Goal: Task Accomplishment & Management: Manage account settings

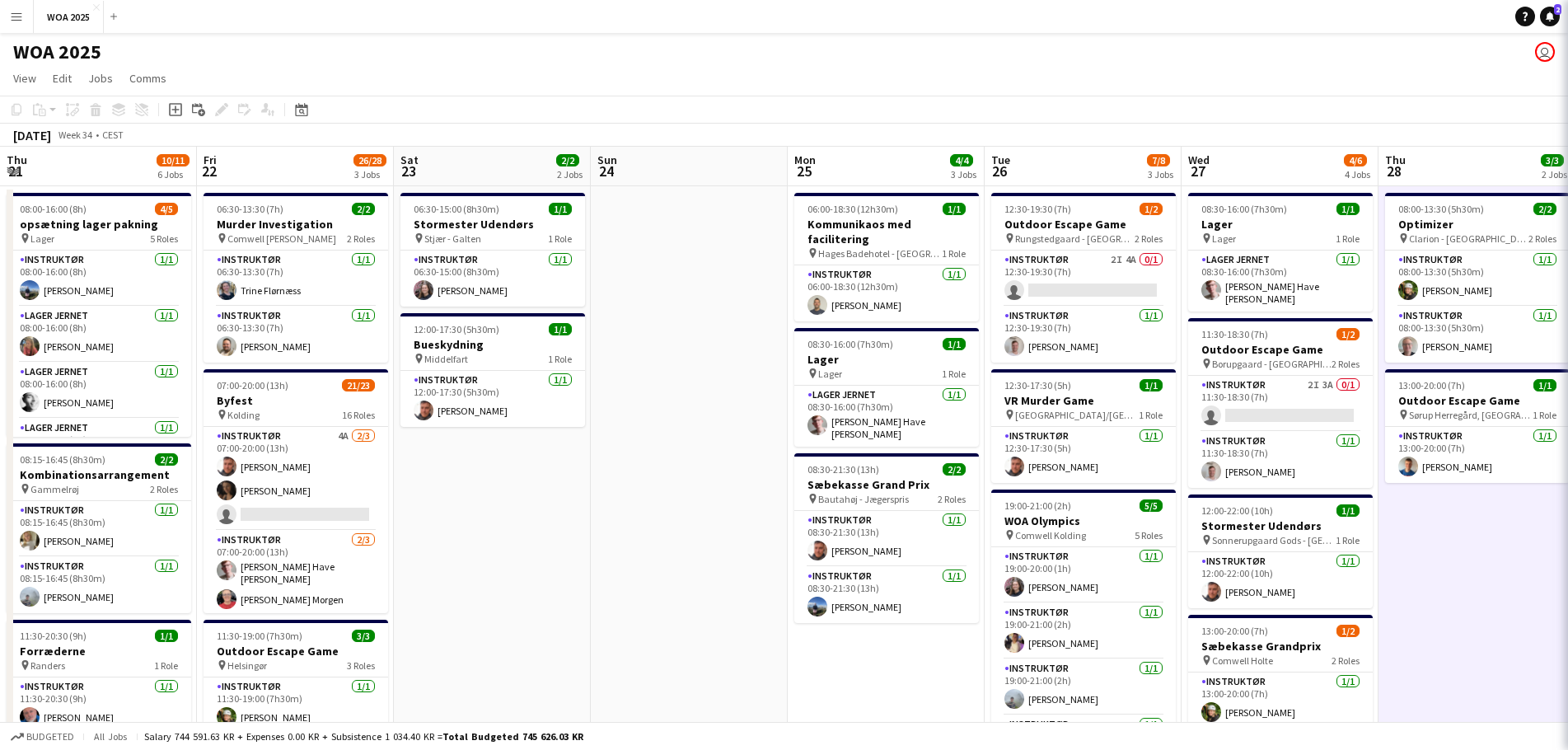
scroll to position [0, 594]
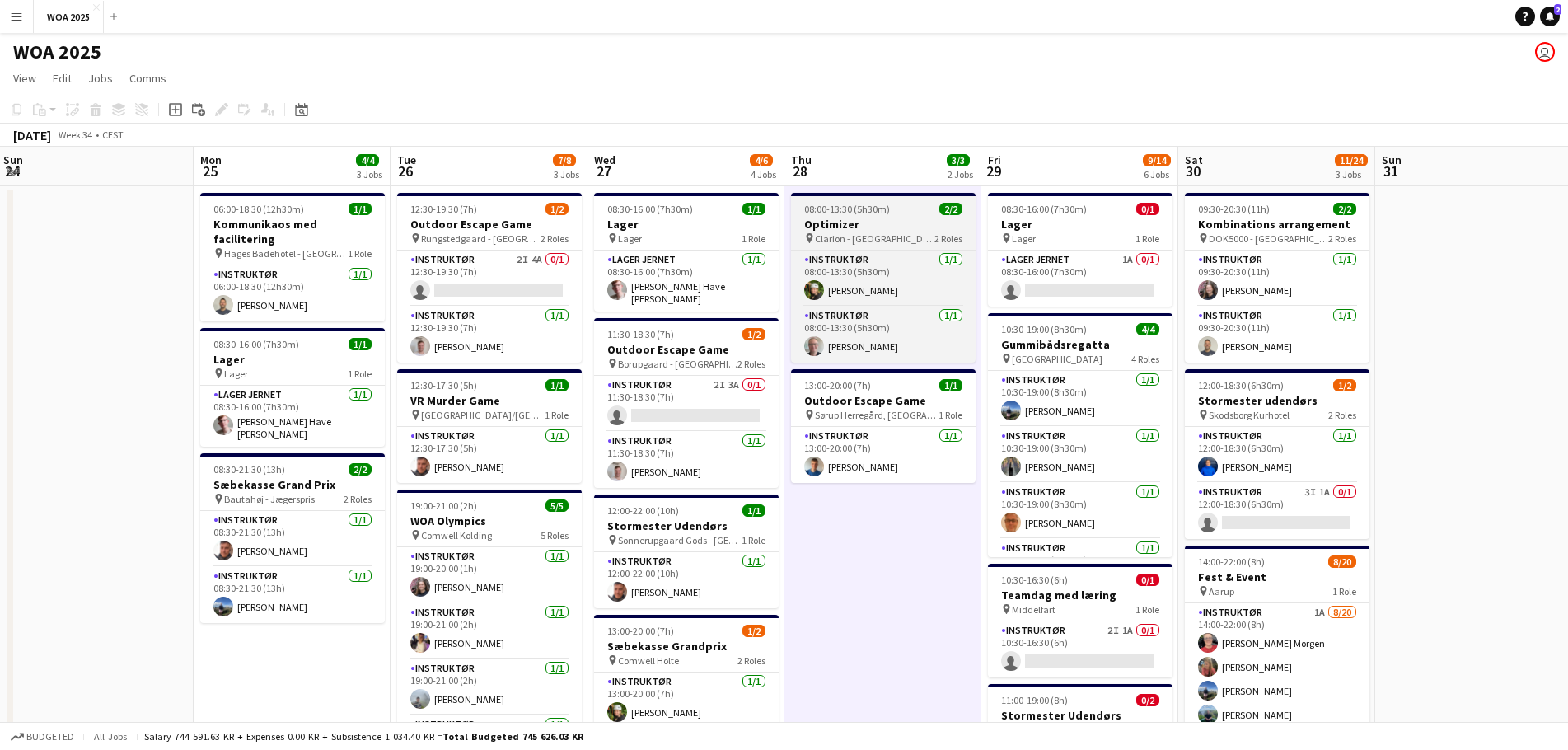
click at [884, 226] on h3 "Optimizer" at bounding box center [883, 224] width 184 height 15
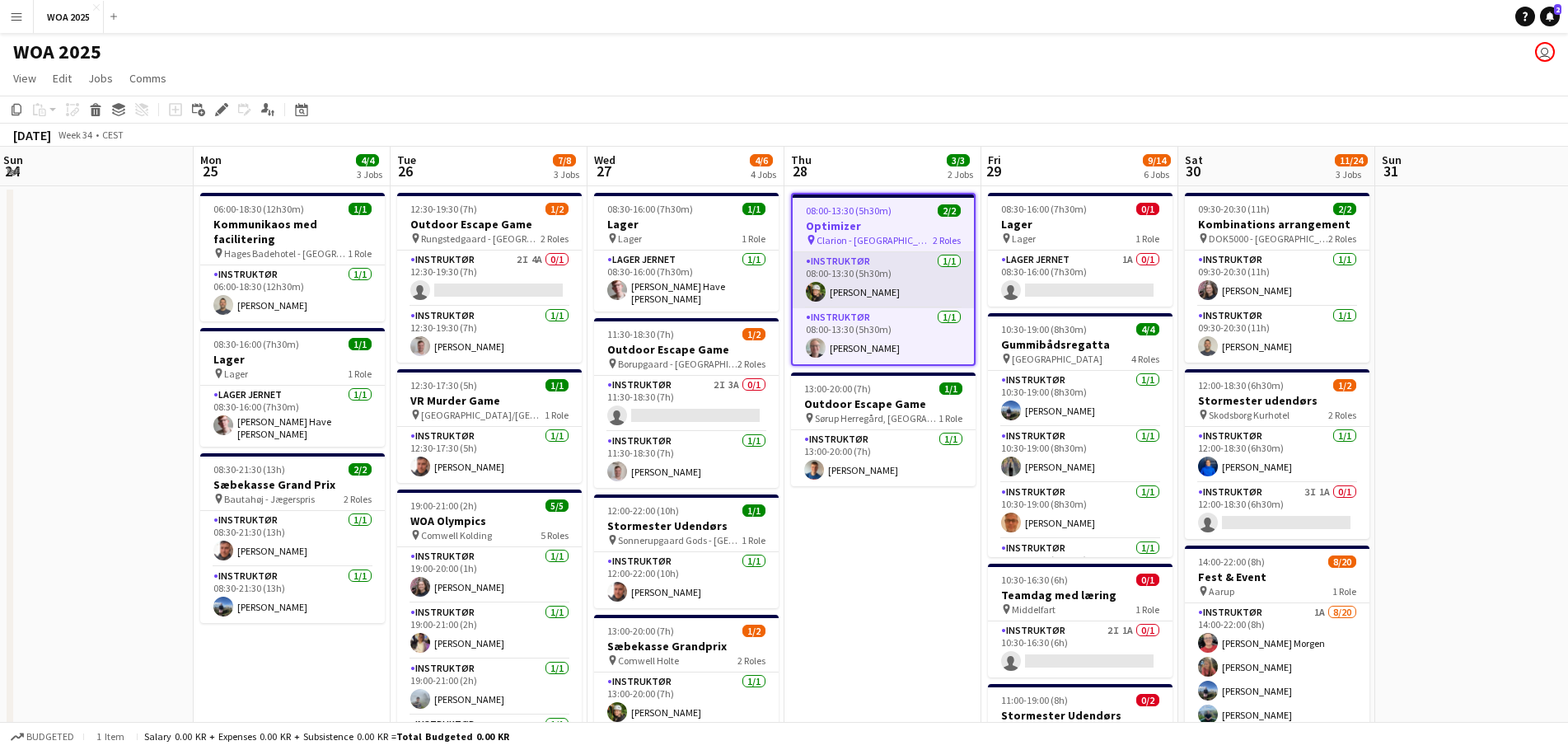
click at [885, 272] on app-card-role "Instruktør [DATE] 08:00-13:30 (5h30m) [PERSON_NAME]" at bounding box center [883, 280] width 181 height 56
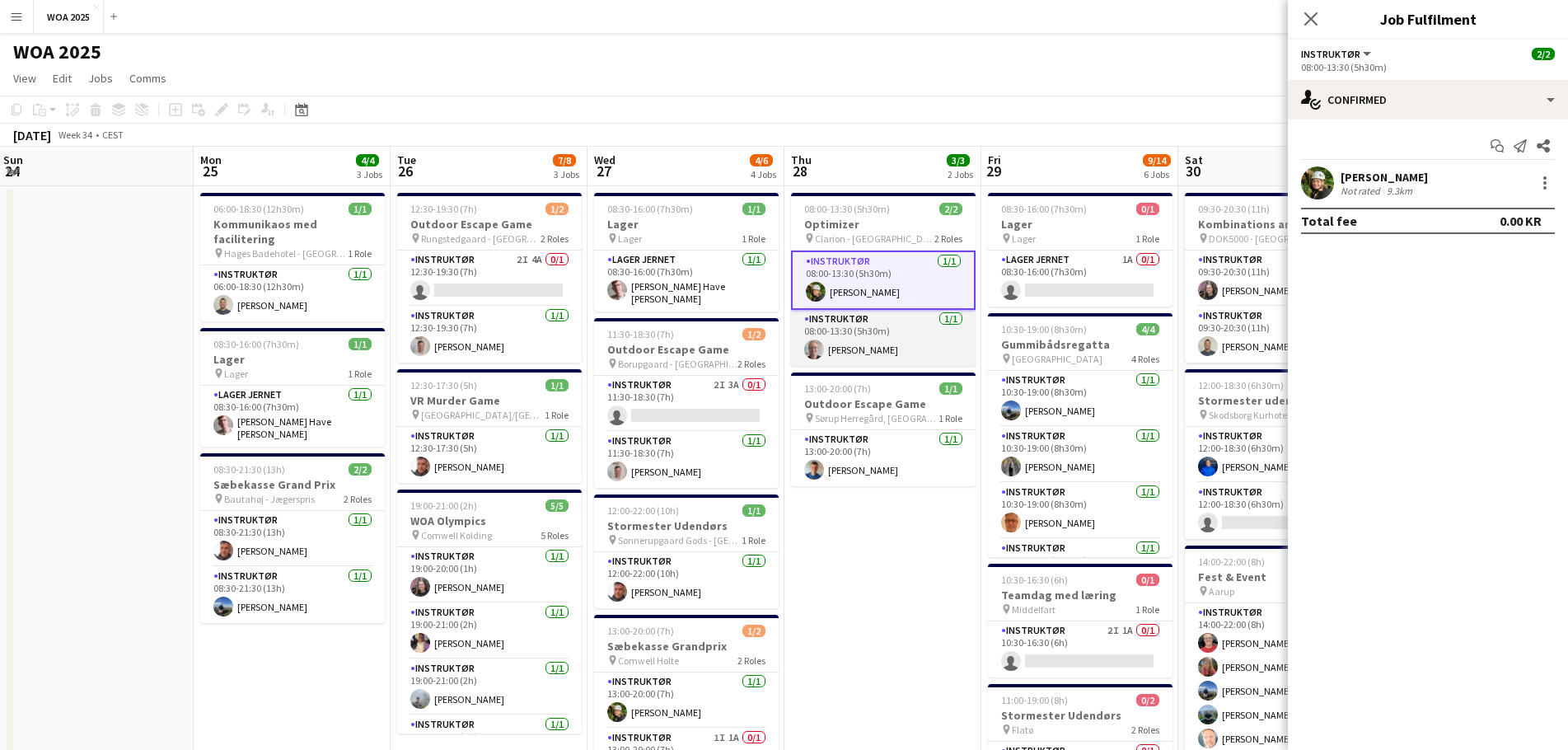
click at [900, 327] on app-card-role "Instruktør [DATE] 08:00-13:30 (5h30m) [PERSON_NAME]" at bounding box center [883, 337] width 184 height 56
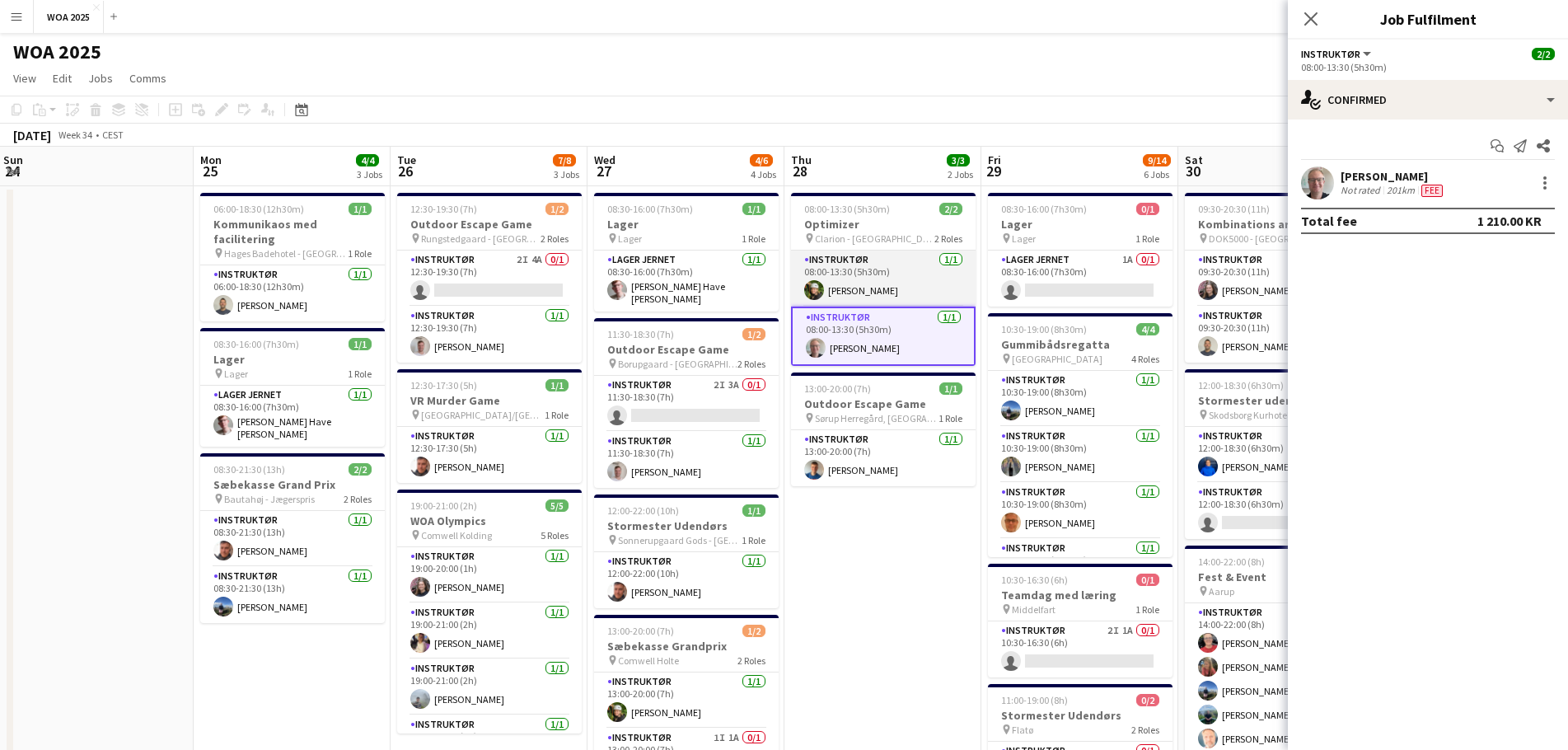
click at [900, 296] on app-card-role "Instruktør [DATE] 08:00-13:30 (5h30m) [PERSON_NAME]" at bounding box center [883, 278] width 184 height 56
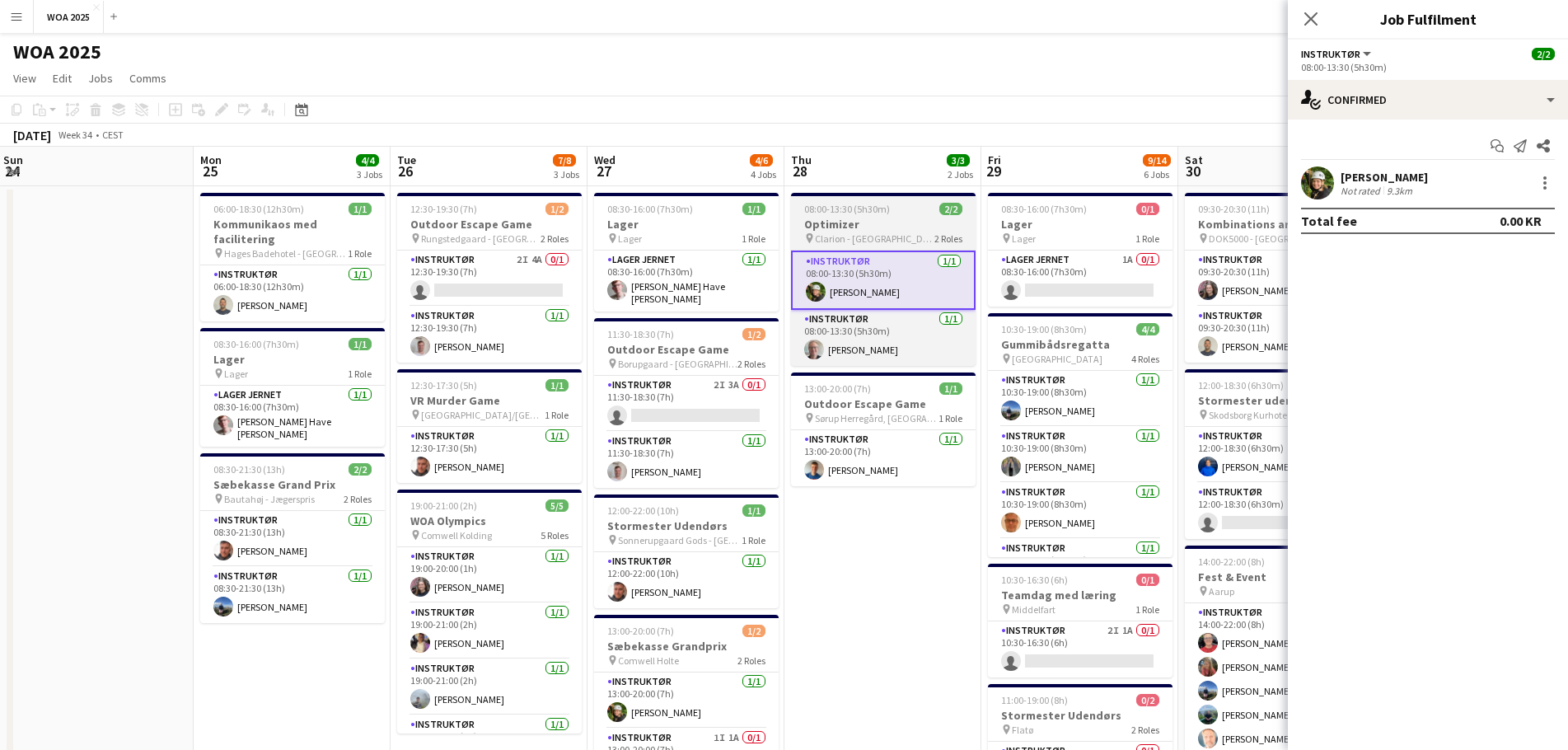
click at [884, 236] on span "Clarion - [GEOGRAPHIC_DATA]" at bounding box center [874, 238] width 120 height 12
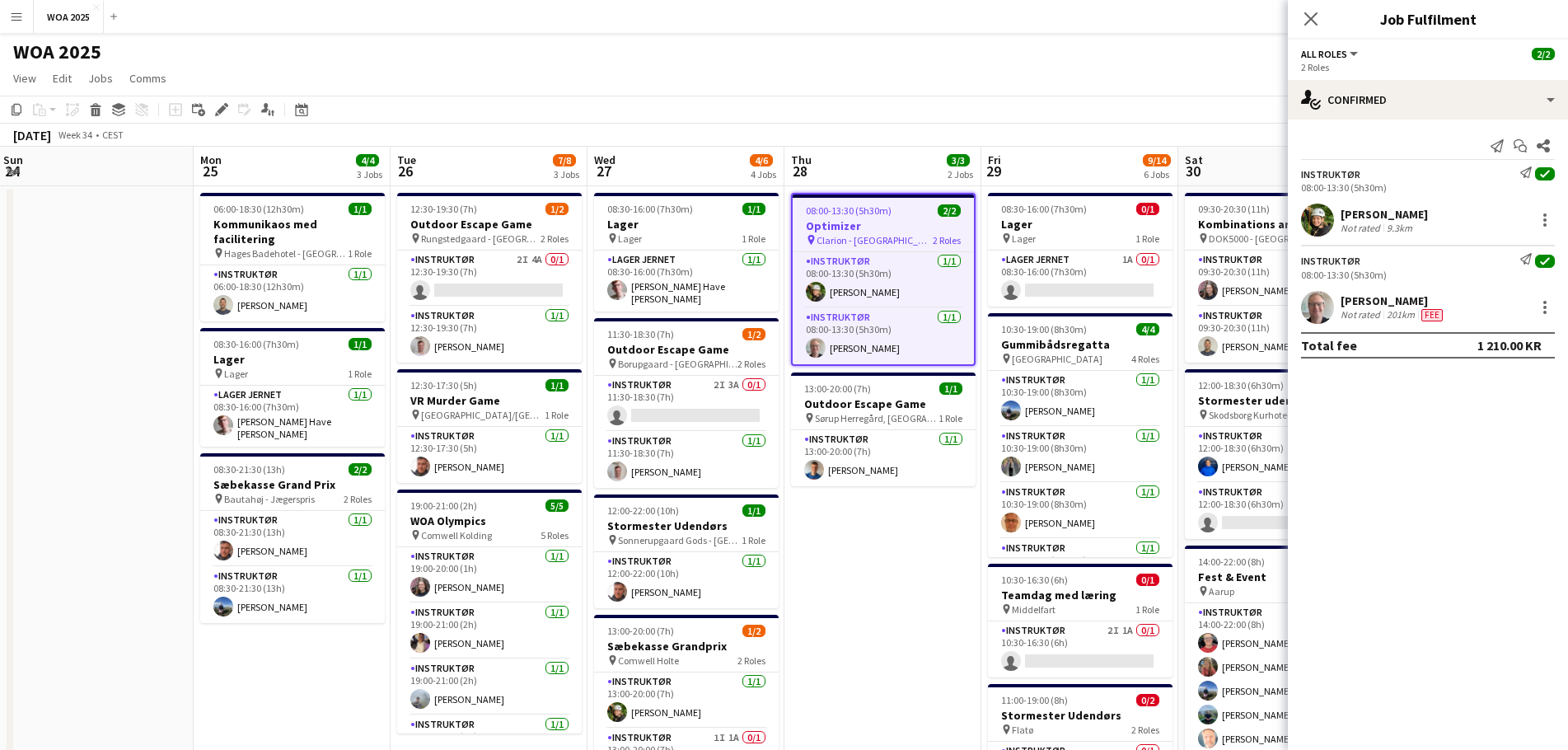
click at [897, 537] on app-date-cell "08:00-13:30 (5h30m) 2/2 Optimizer pin Clarion - [GEOGRAPHIC_DATA] 2 Roles Instr…" at bounding box center [882, 723] width 196 height 1076
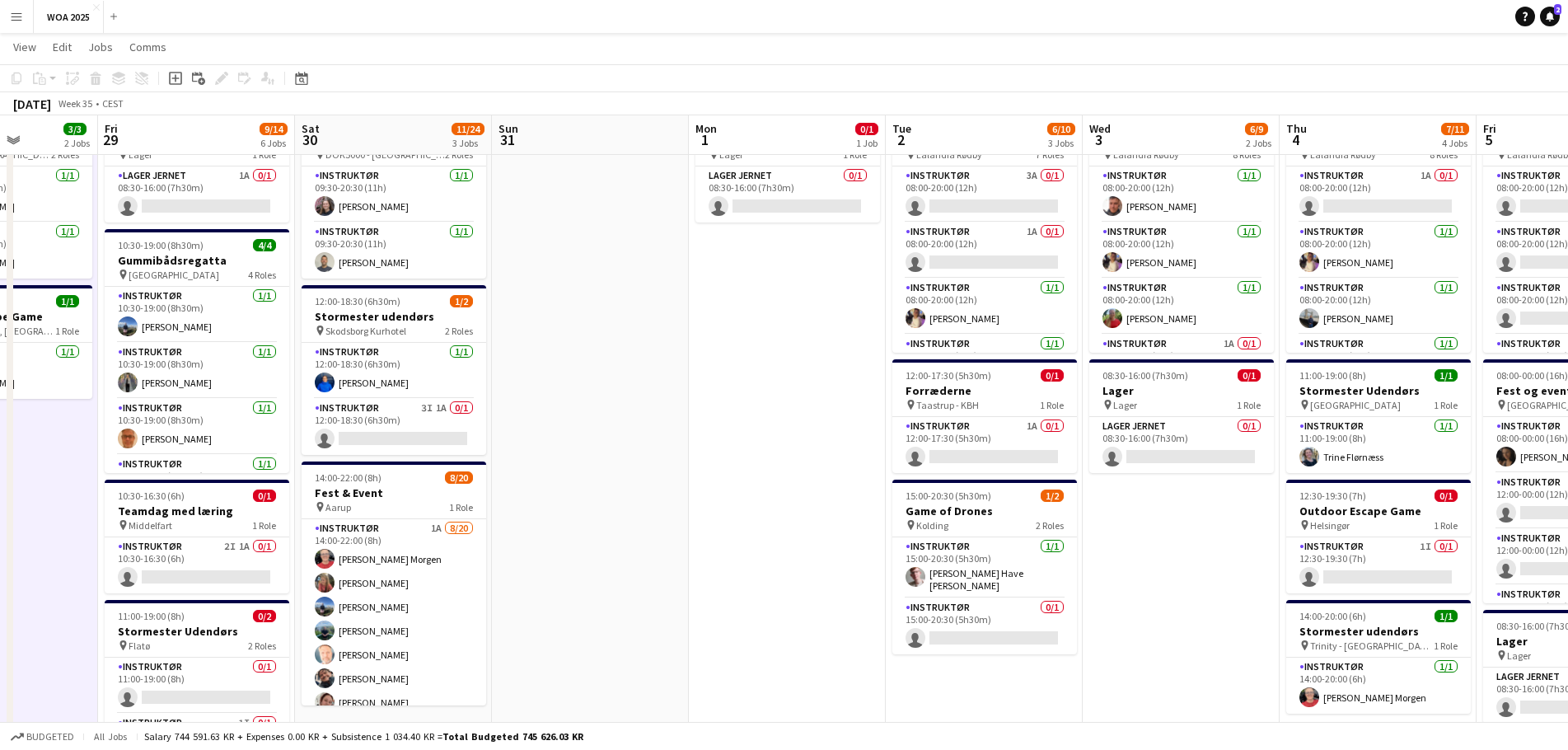
scroll to position [0, 505]
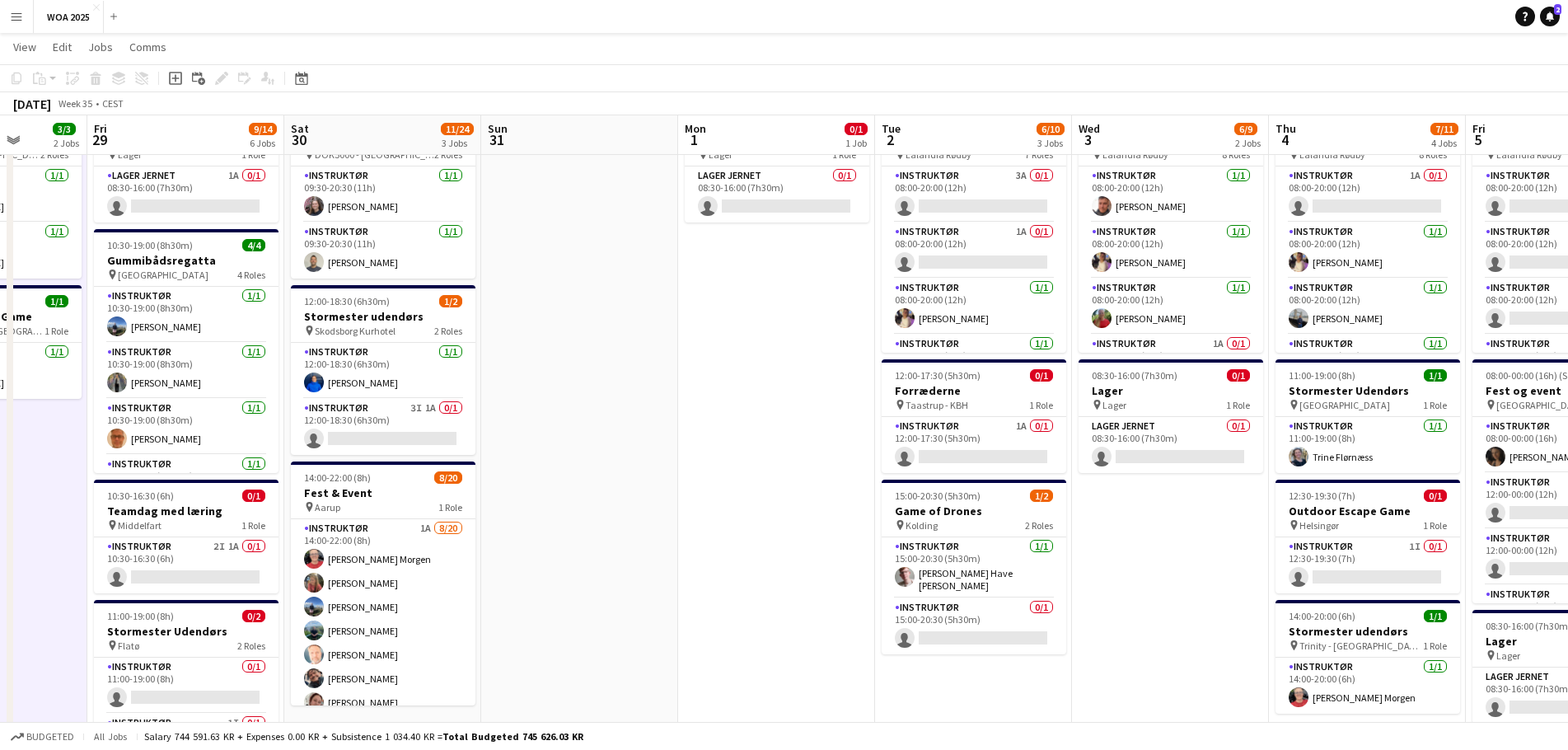
drag, startPoint x: 1445, startPoint y: 333, endPoint x: 550, endPoint y: 358, distance: 895.3
click at [550, 358] on app-calendar-viewport "Tue 26 7/8 3 Jobs Wed 27 4/6 4 Jobs Thu 28 3/3 2 Jobs Fri 29 9/14 6 Jobs Sat 30…" at bounding box center [784, 580] width 1568 height 1196
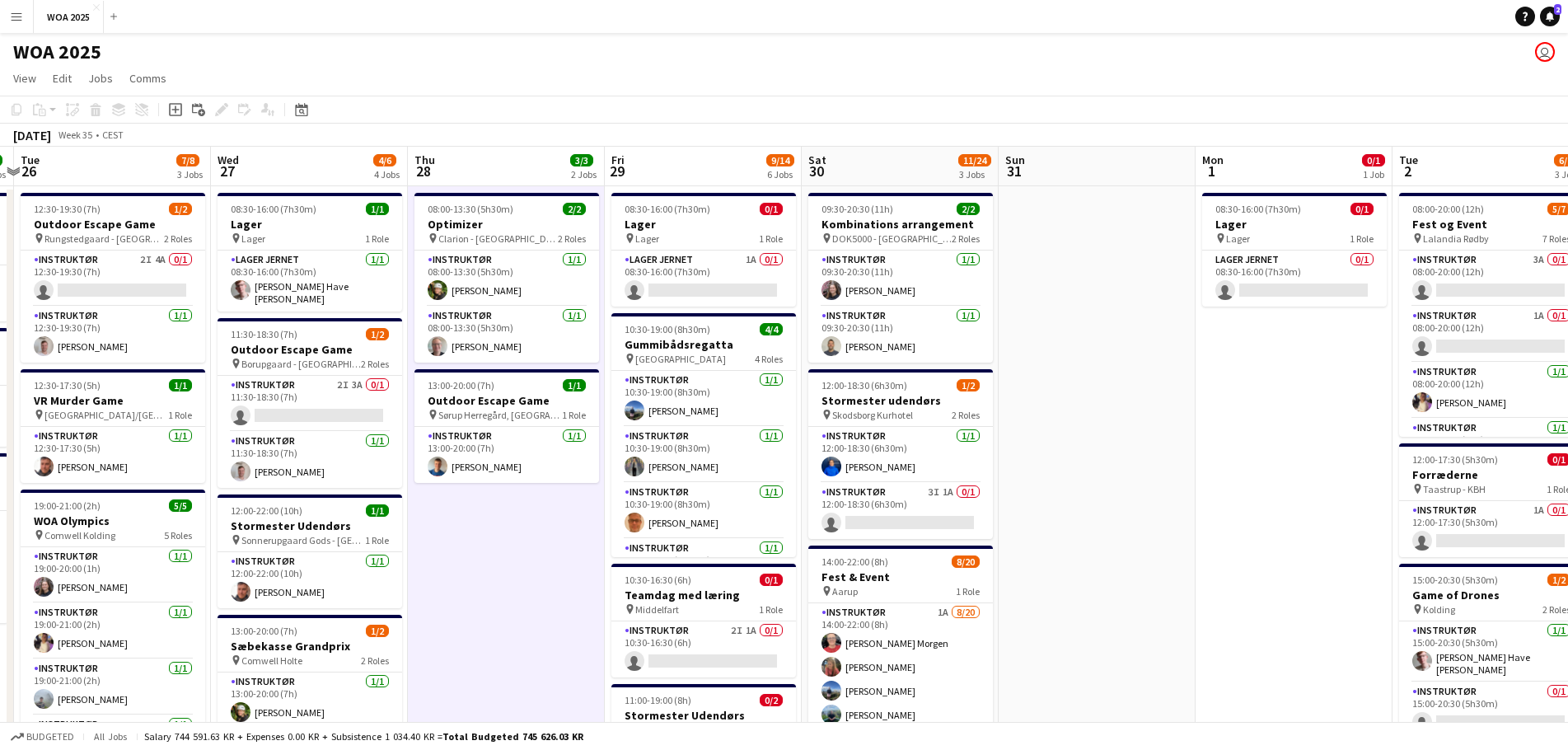
scroll to position [0, 332]
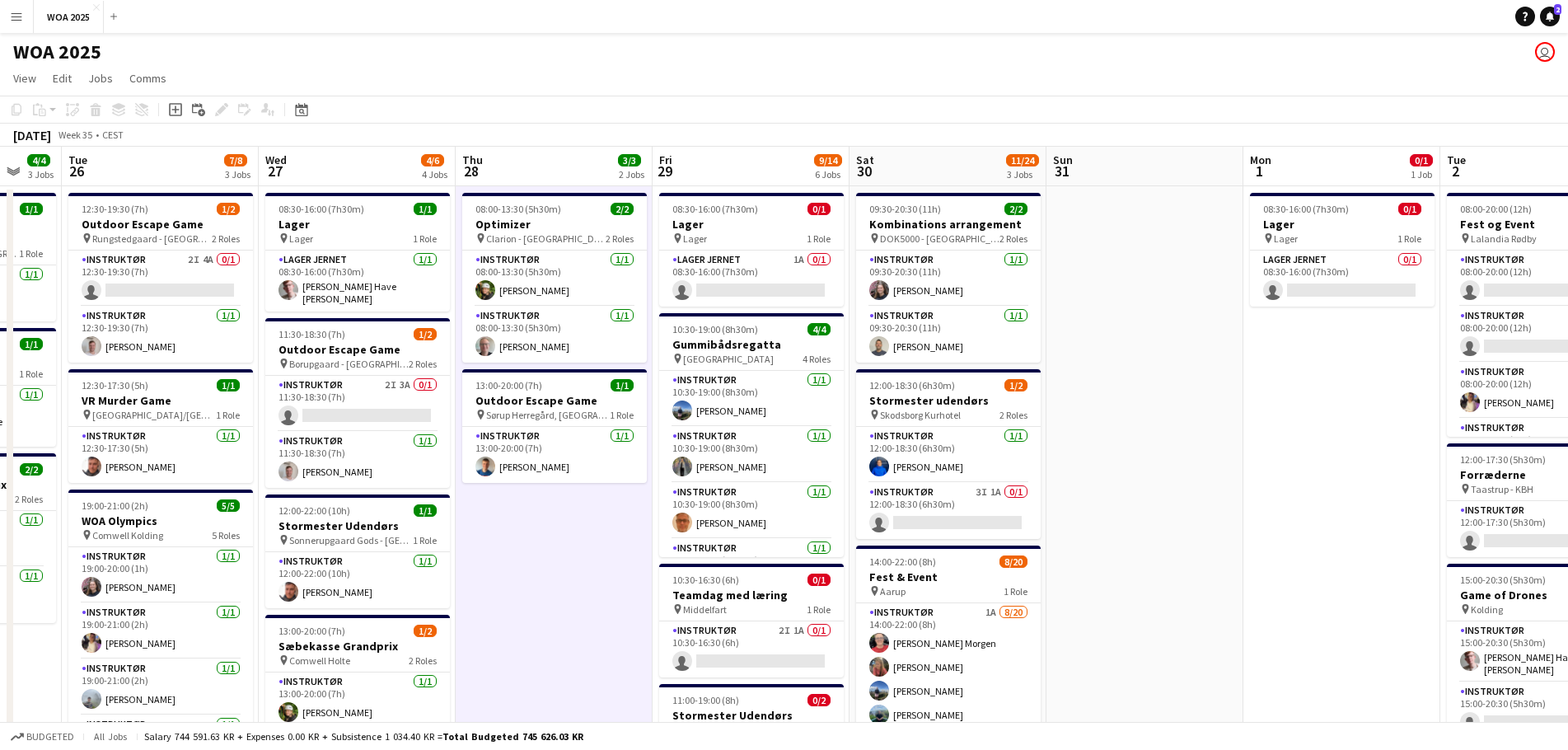
drag, startPoint x: 607, startPoint y: 273, endPoint x: 1175, endPoint y: 329, distance: 570.8
click at [1175, 329] on app-calendar-viewport "Sun 24 Mon 25 4/4 3 Jobs Tue 26 7/8 3 Jobs Wed 27 4/6 4 Jobs Thu 28 3/3 2 Jobs …" at bounding box center [784, 703] width 1568 height 1116
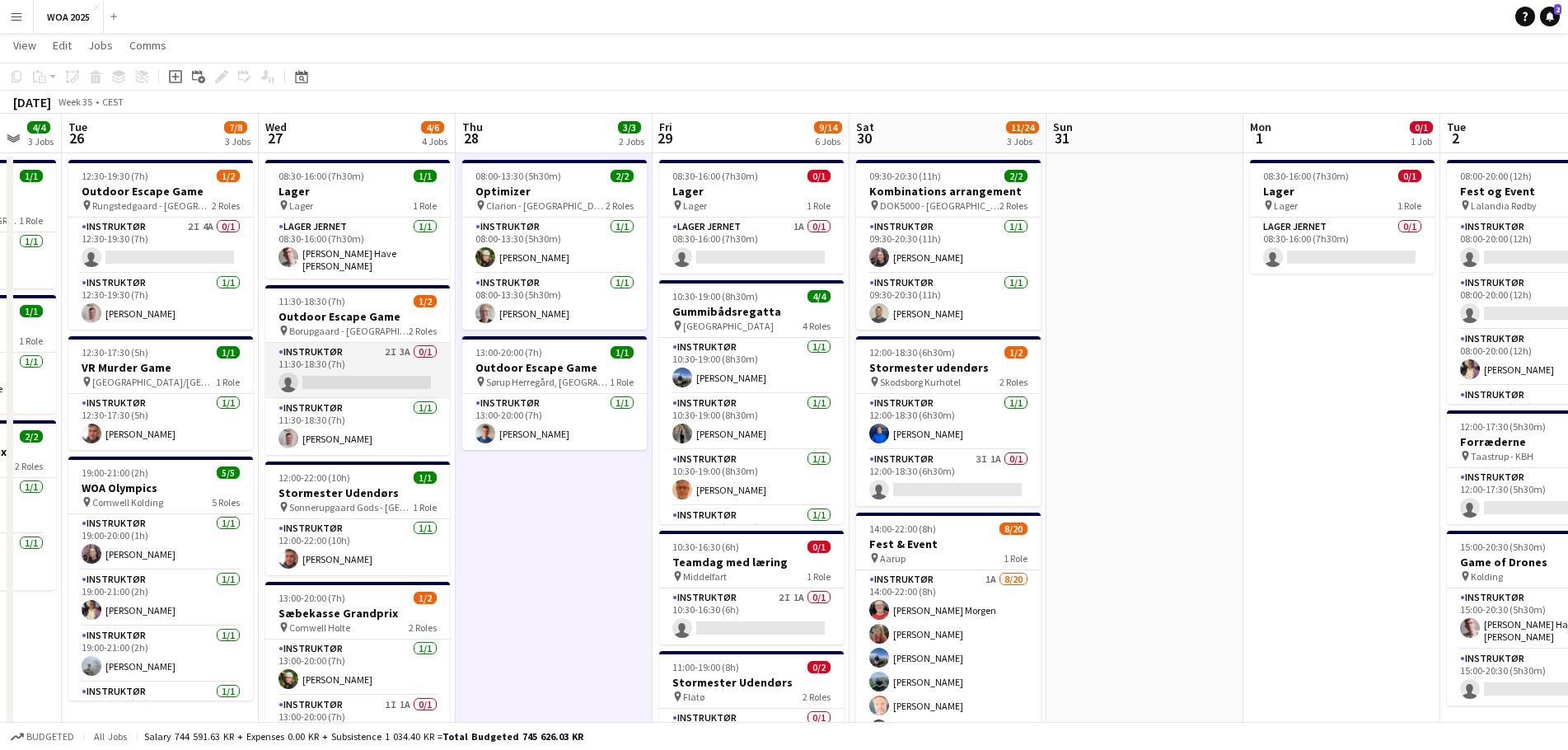
scroll to position [0, 0]
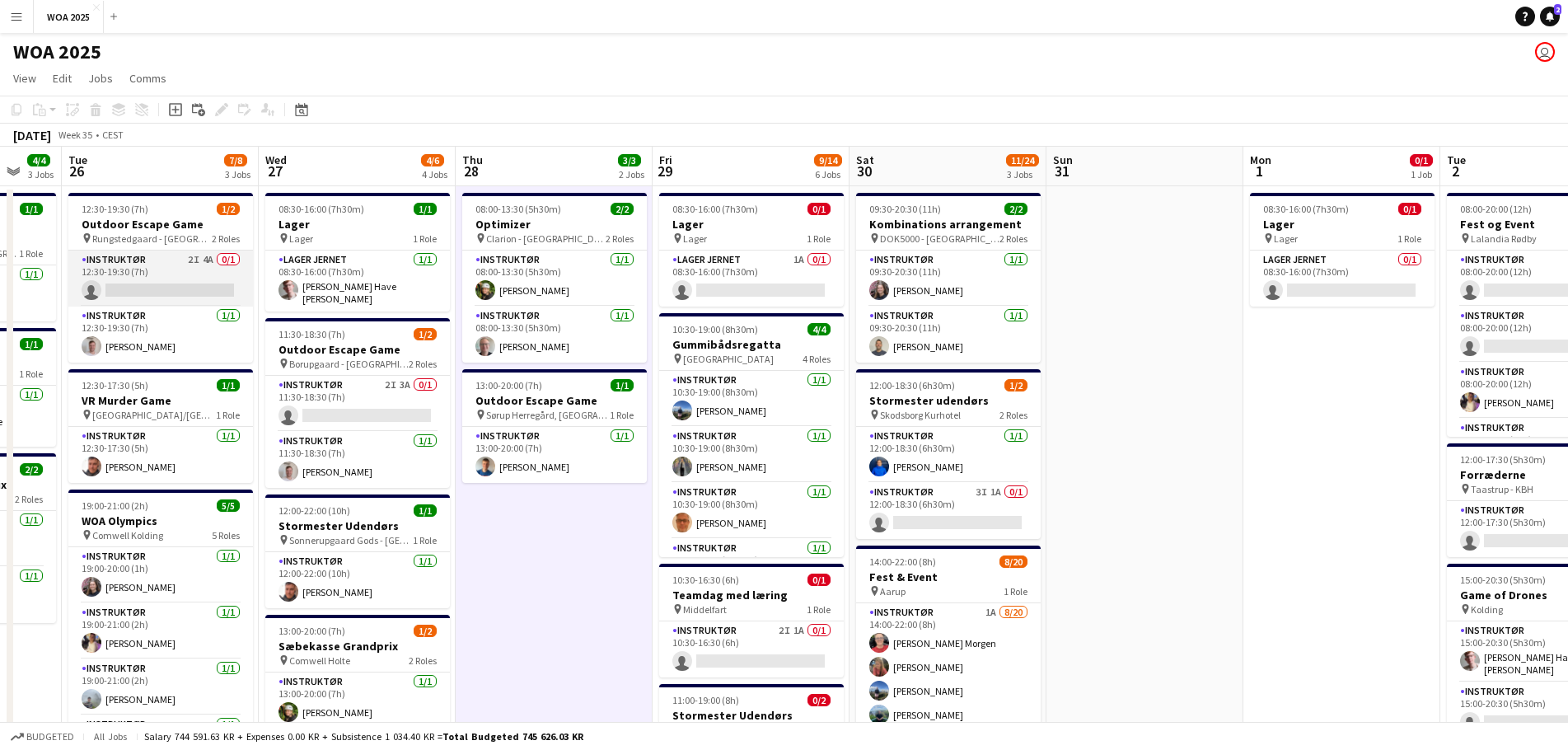
click at [203, 275] on app-card-role "Instruktør 2I 4A 0/1 12:30-19:30 (7h) single-neutral-actions" at bounding box center [160, 278] width 184 height 56
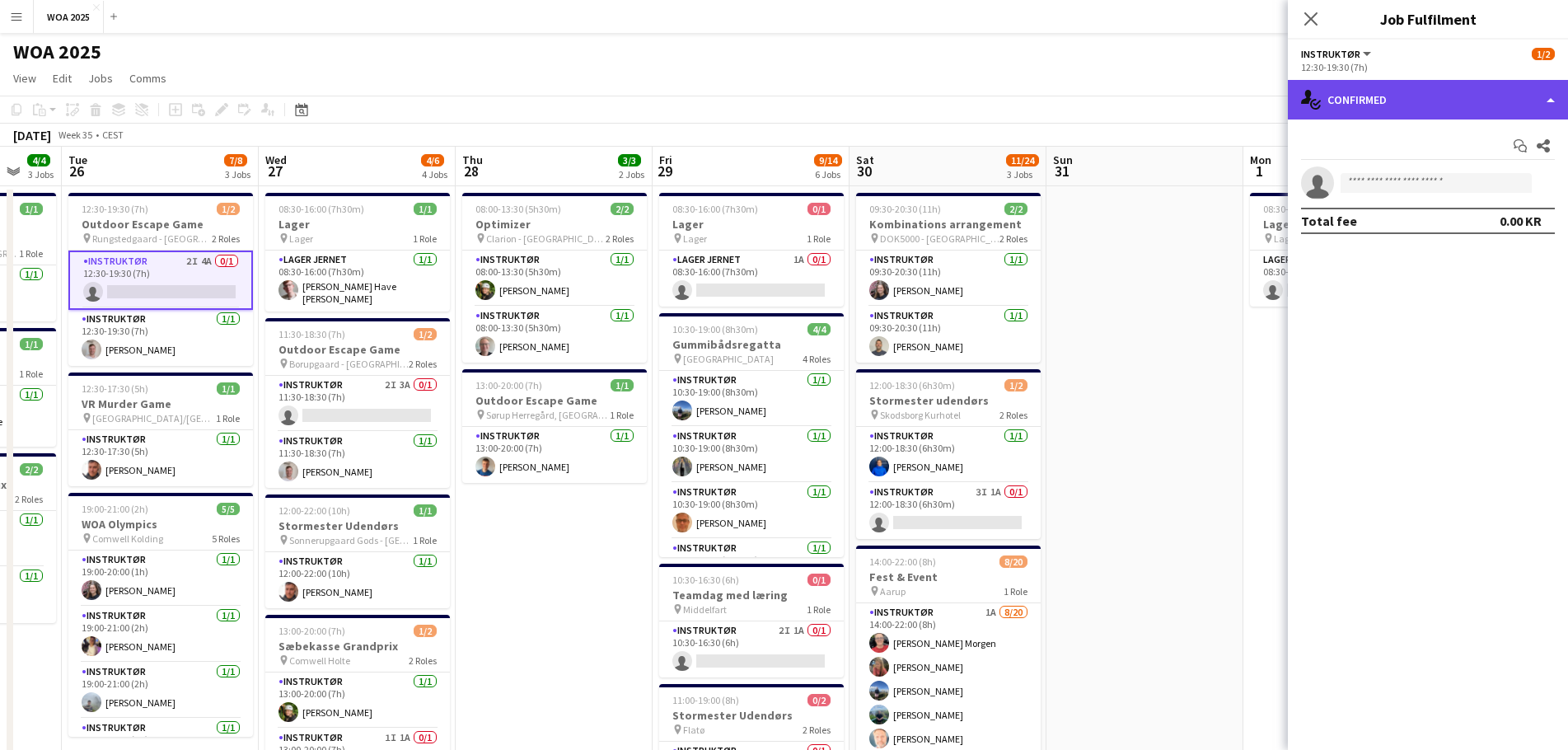
click at [1420, 112] on div "single-neutral-actions-check-2 Confirmed" at bounding box center [1427, 100] width 280 height 40
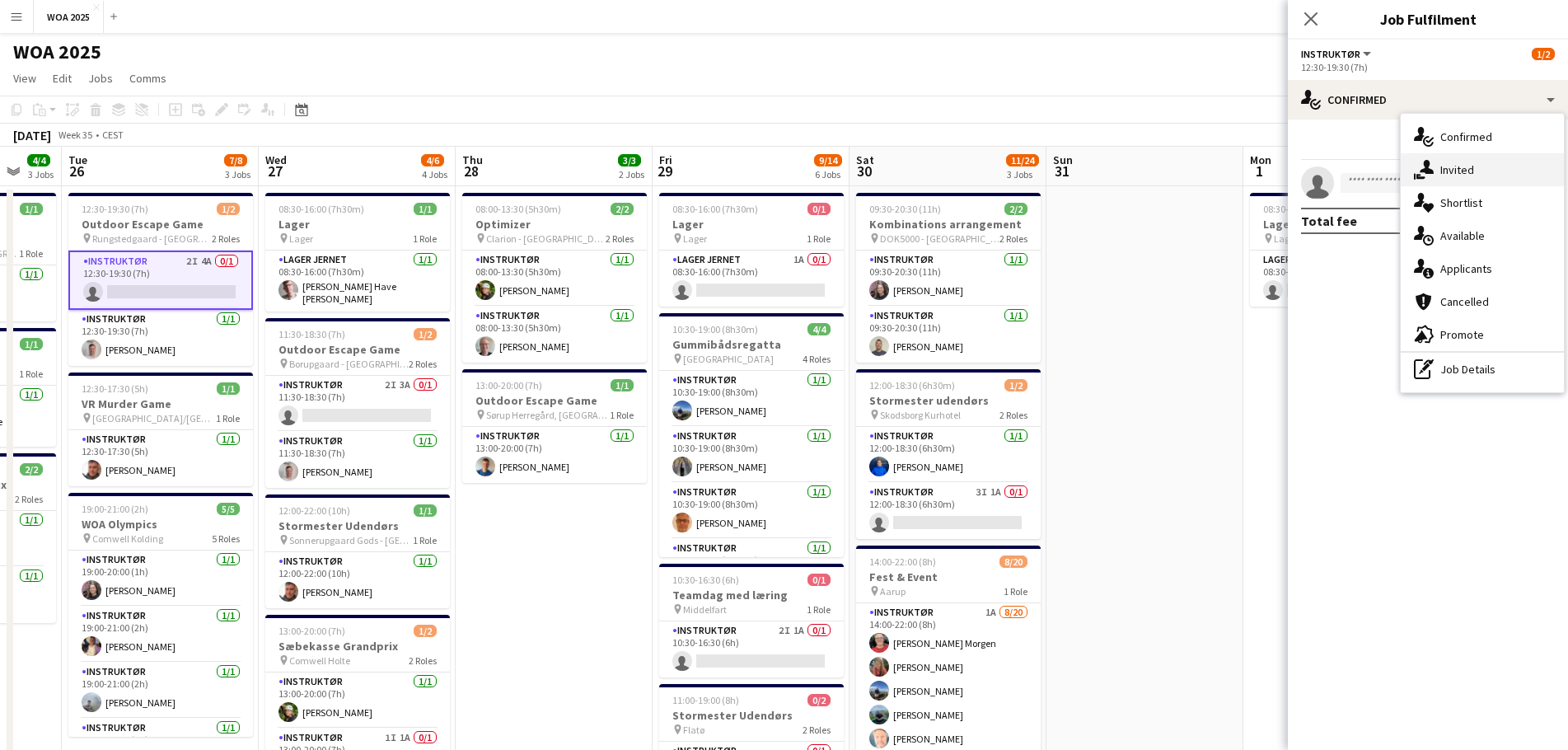
click at [1455, 172] on div "single-neutral-actions-share-1 Invited" at bounding box center [1482, 169] width 163 height 33
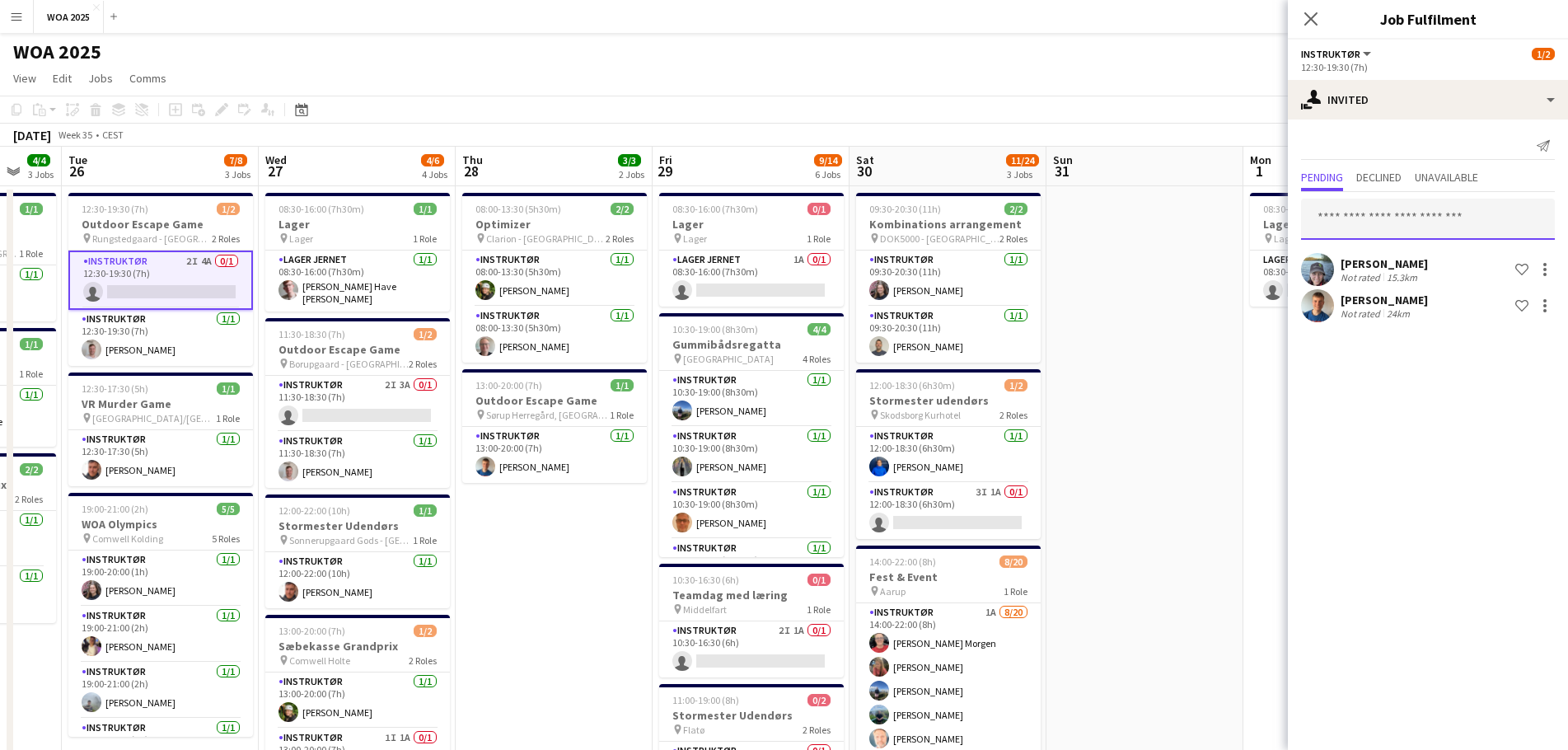
click at [1387, 221] on input "text" at bounding box center [1427, 218] width 253 height 41
type input "****"
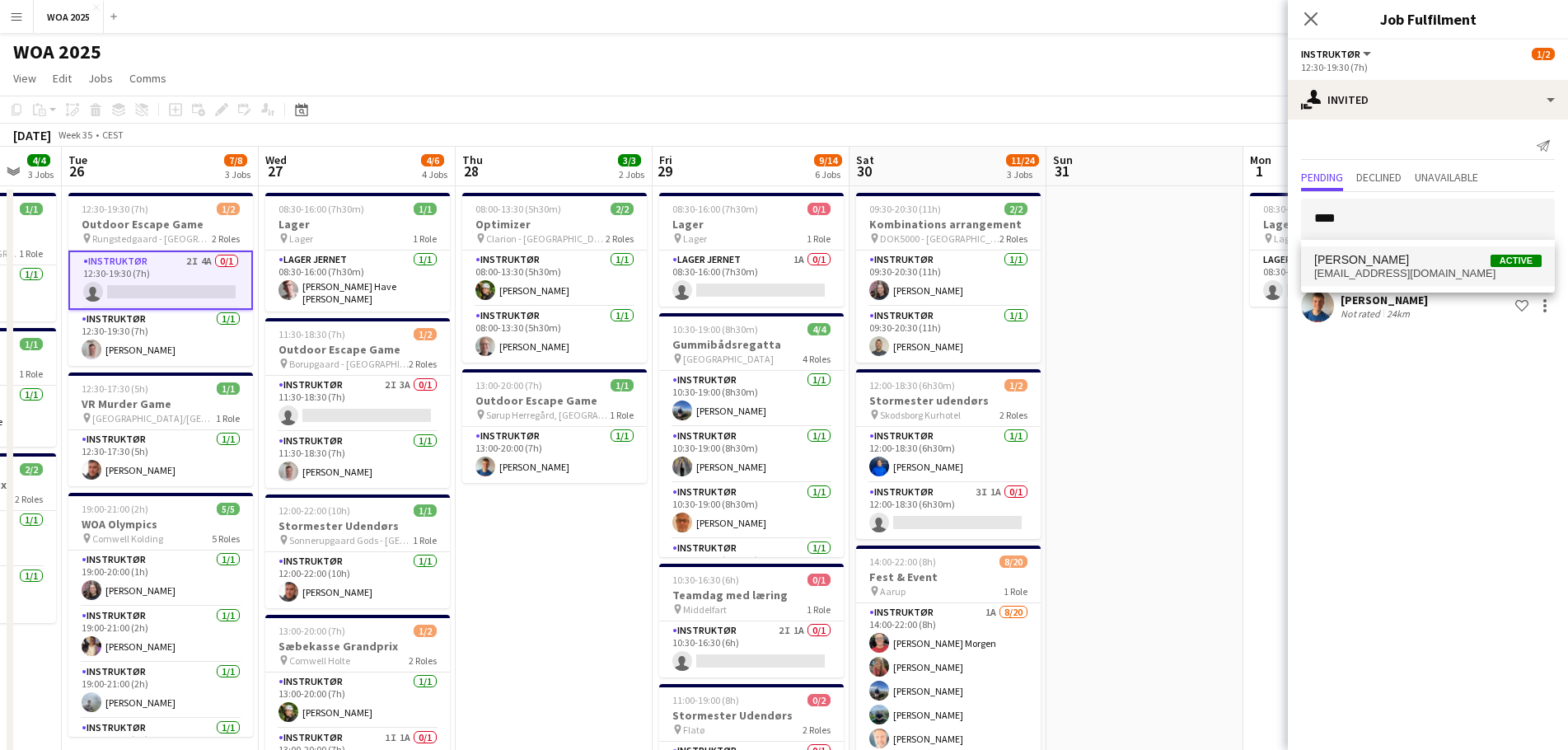
click at [1386, 257] on span "[PERSON_NAME]" at bounding box center [1361, 259] width 95 height 14
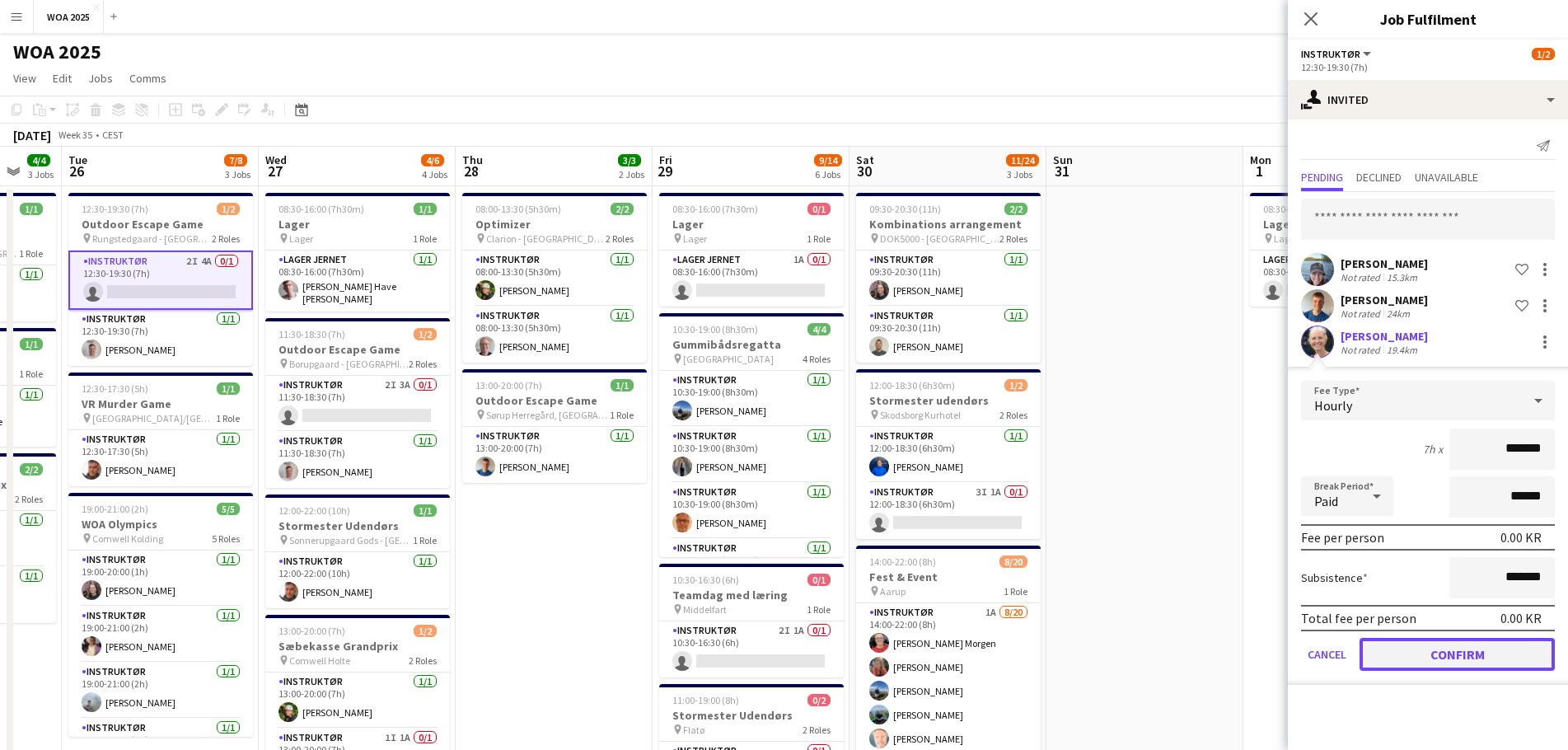
click at [1434, 650] on button "Confirm" at bounding box center [1457, 654] width 196 height 33
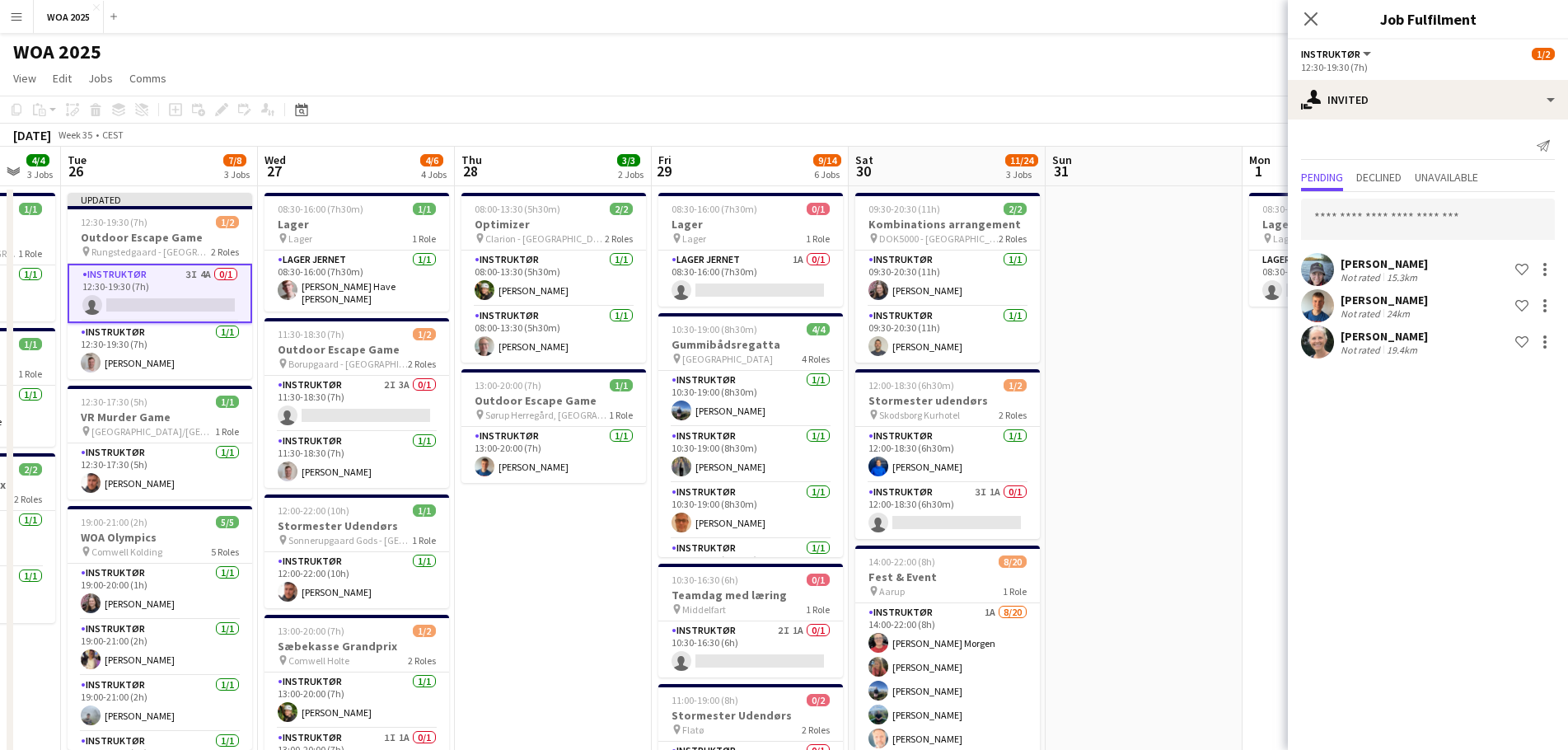
scroll to position [0, 526]
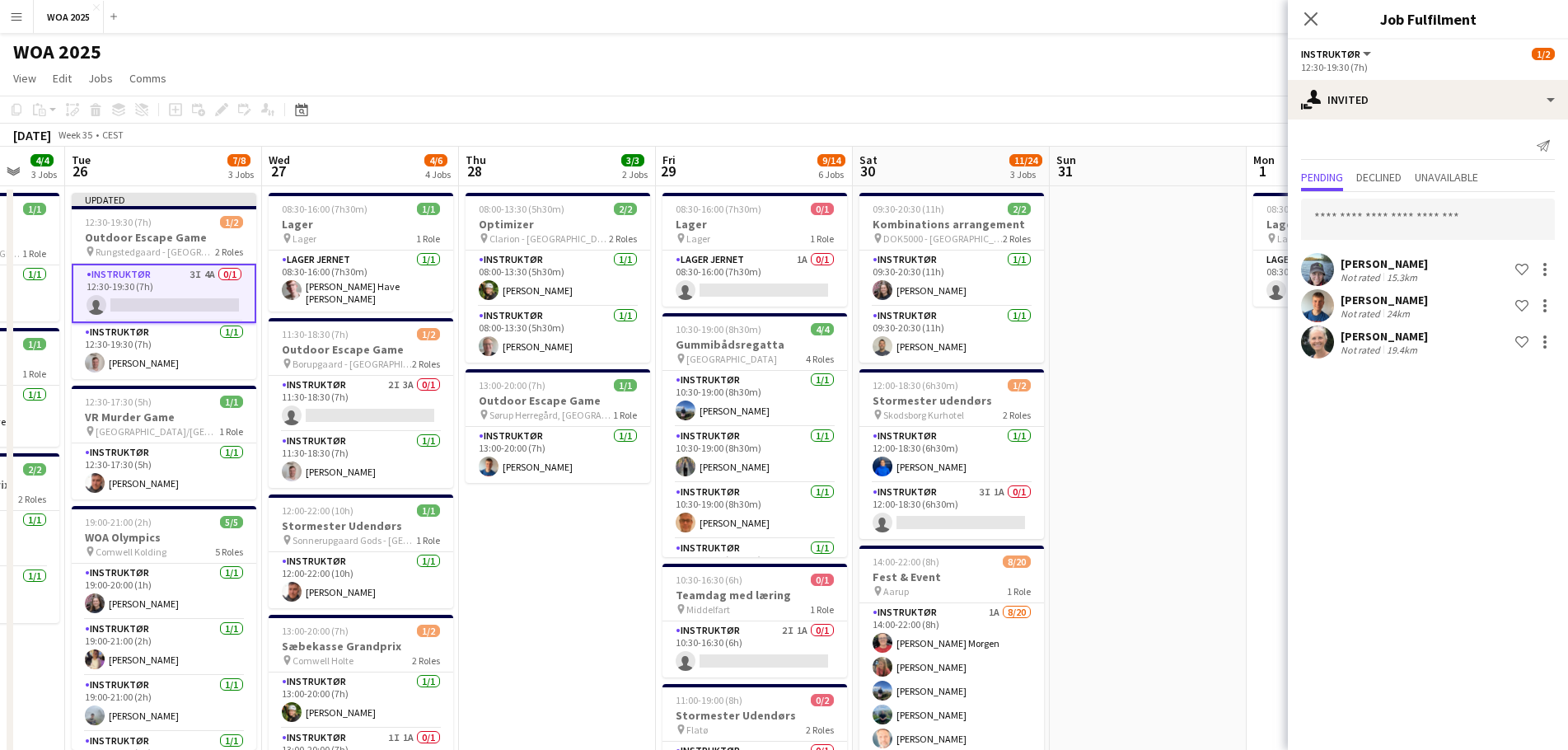
drag, startPoint x: 583, startPoint y: 546, endPoint x: 561, endPoint y: 483, distance: 66.7
click at [587, 508] on app-date-cell "08:00-13:30 (5h30m) 2/2 Optimizer pin Clarion - [GEOGRAPHIC_DATA] 2 Roles Instr…" at bounding box center [556, 723] width 196 height 1076
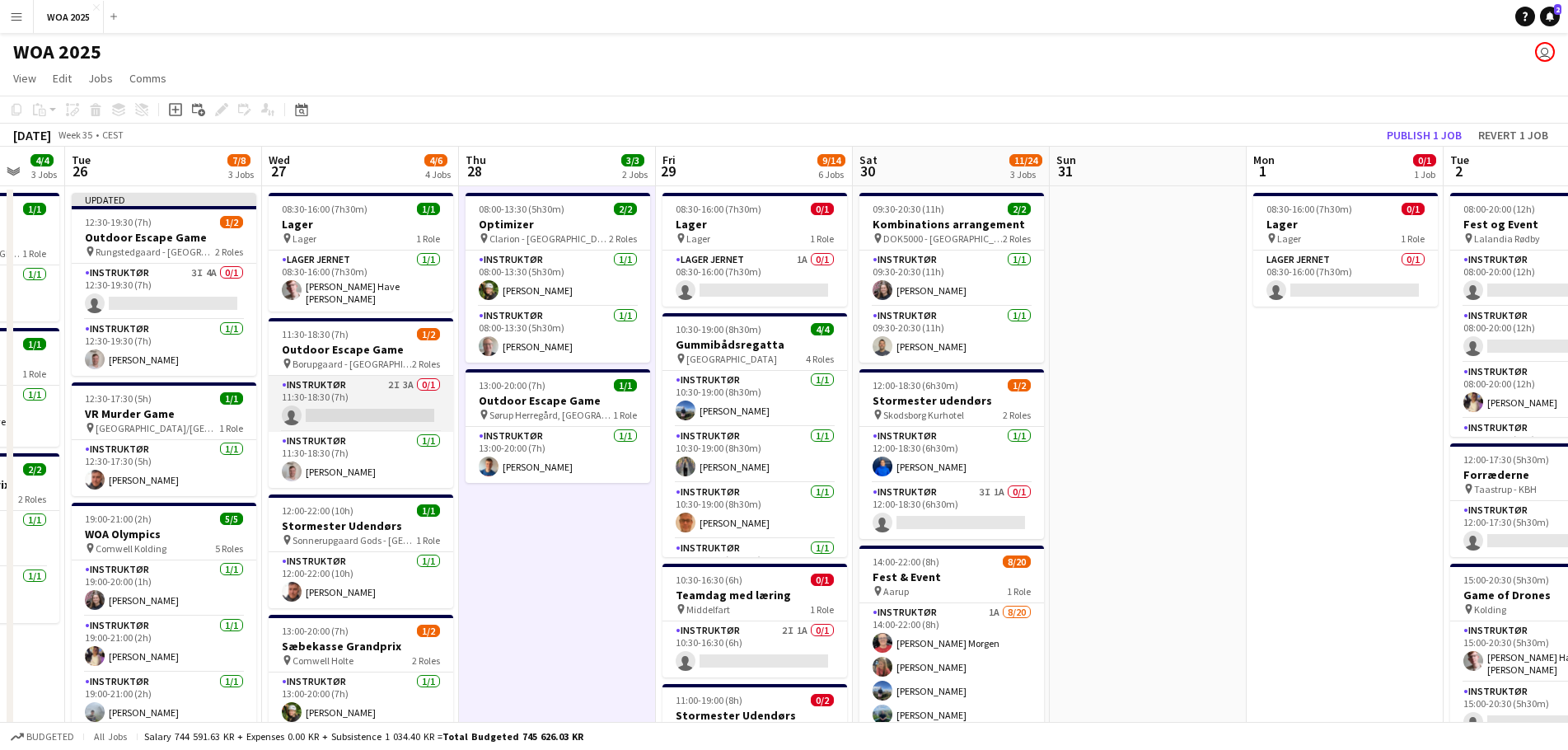
click at [364, 401] on app-card-role "Instruktør 2I 3A 0/1 11:30-18:30 (7h) single-neutral-actions" at bounding box center [361, 403] width 184 height 56
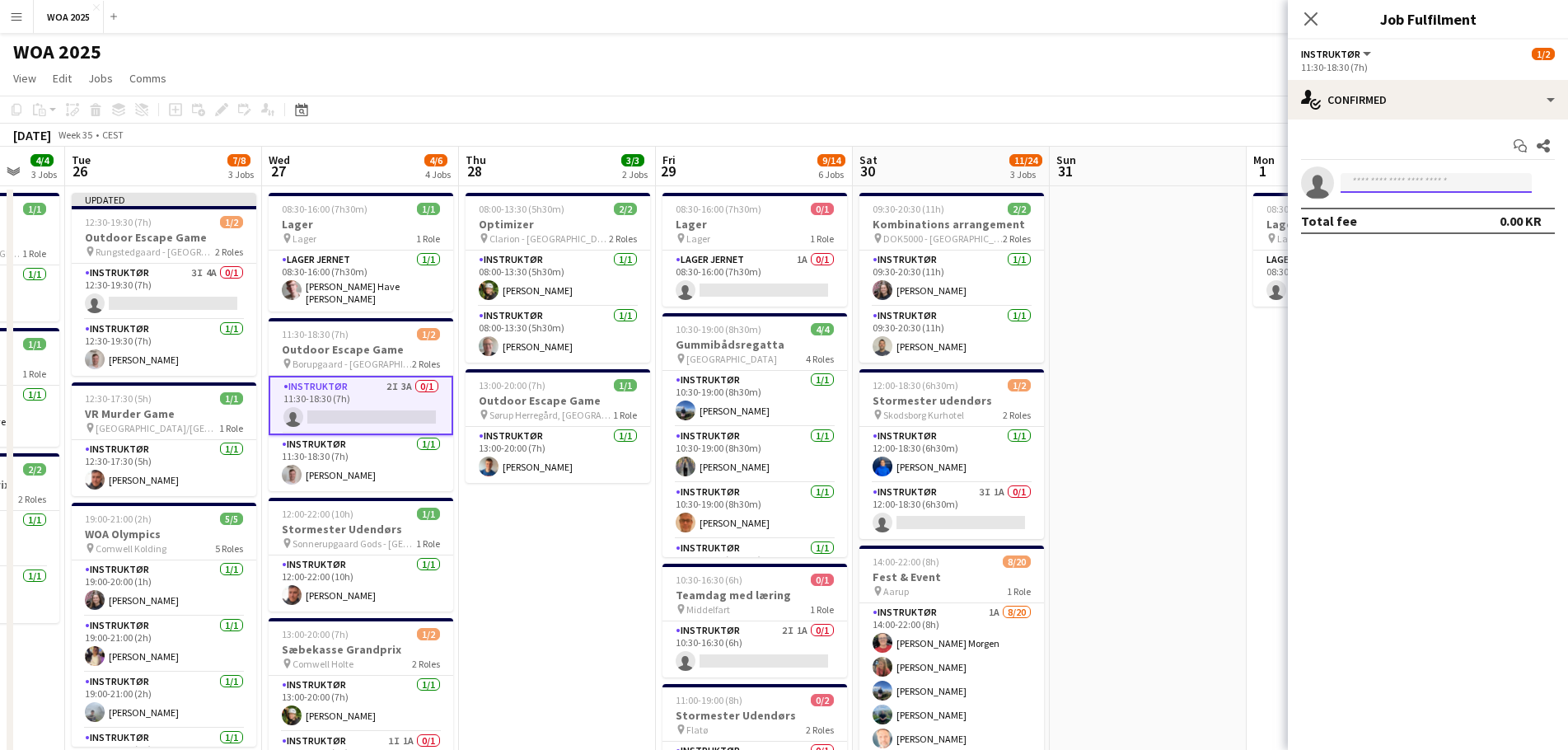
click at [1390, 190] on input at bounding box center [1435, 182] width 191 height 20
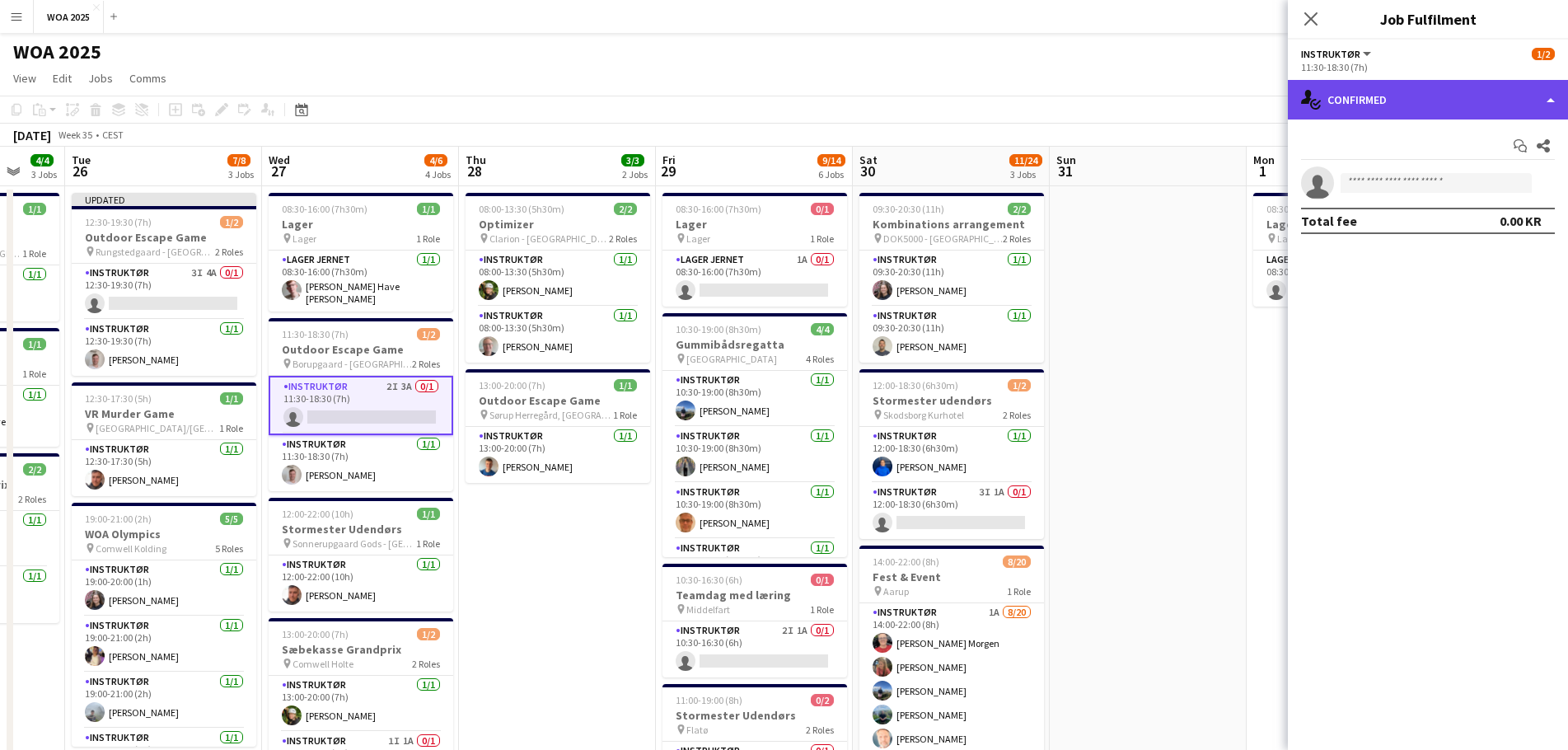
click at [1412, 112] on div "single-neutral-actions-check-2 Confirmed" at bounding box center [1427, 100] width 280 height 40
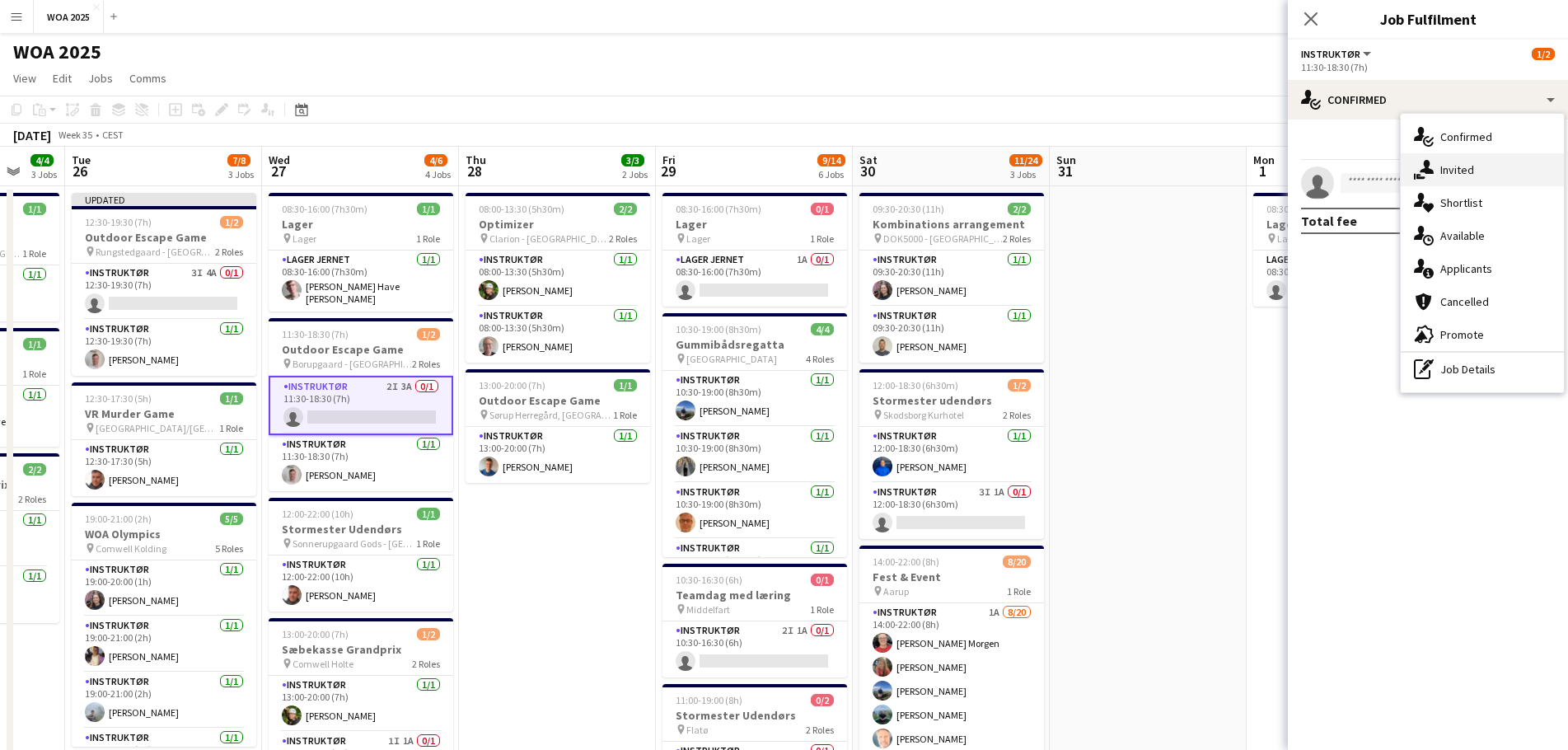
click at [1475, 179] on div "single-neutral-actions-share-1 Invited" at bounding box center [1482, 169] width 163 height 33
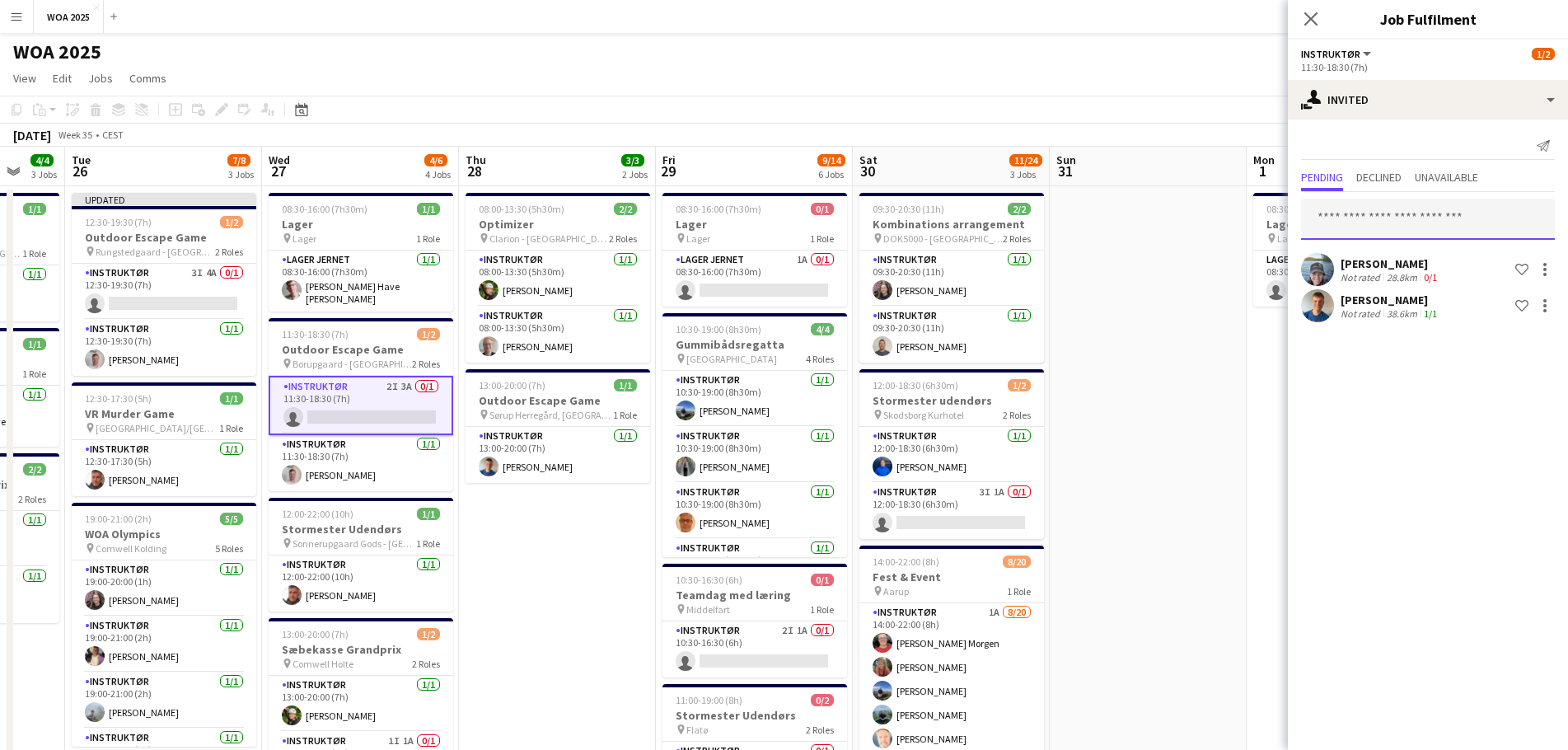
click at [1406, 236] on input "text" at bounding box center [1427, 218] width 253 height 41
type input "****"
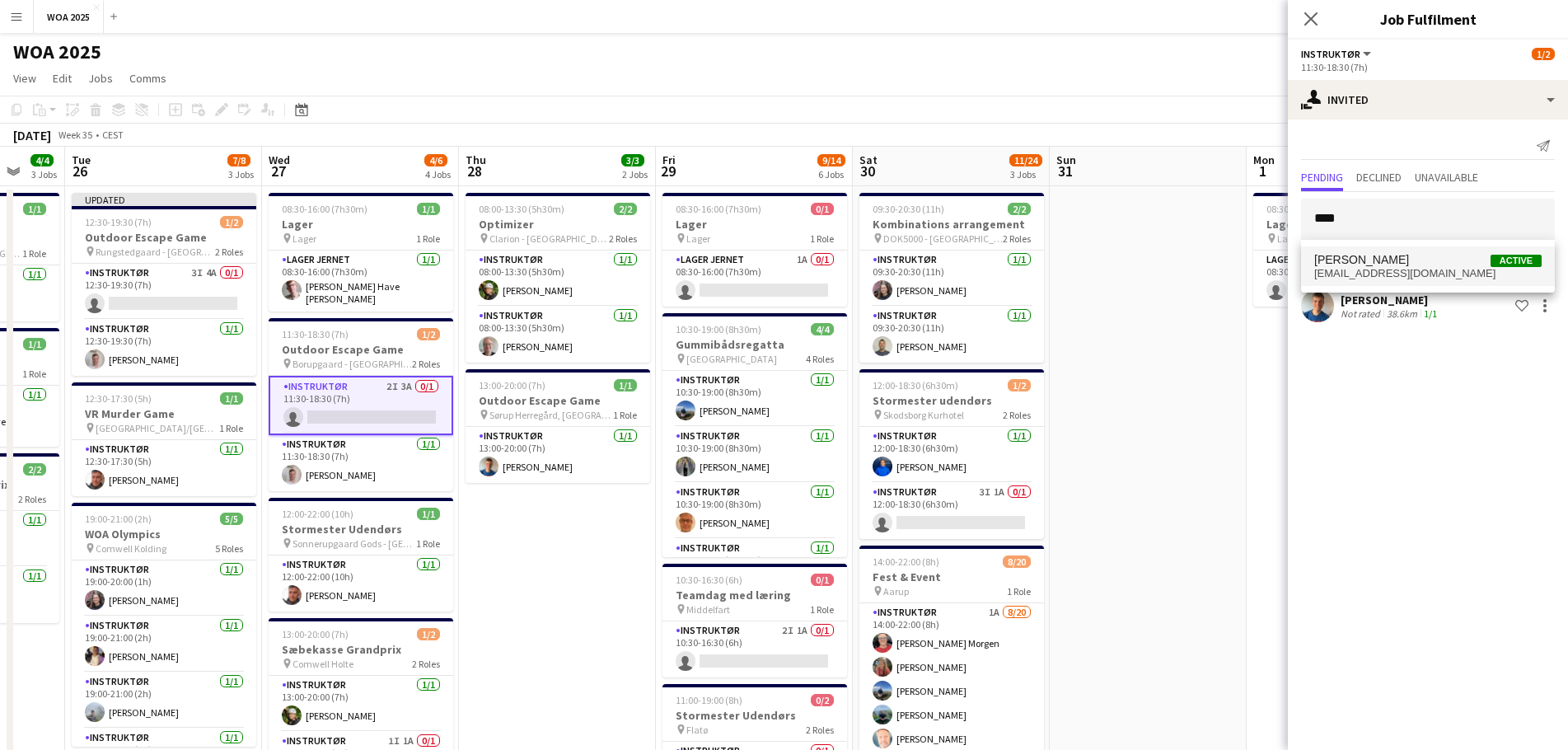
click at [1383, 267] on span "[EMAIL_ADDRESS][DOMAIN_NAME]" at bounding box center [1428, 273] width 228 height 13
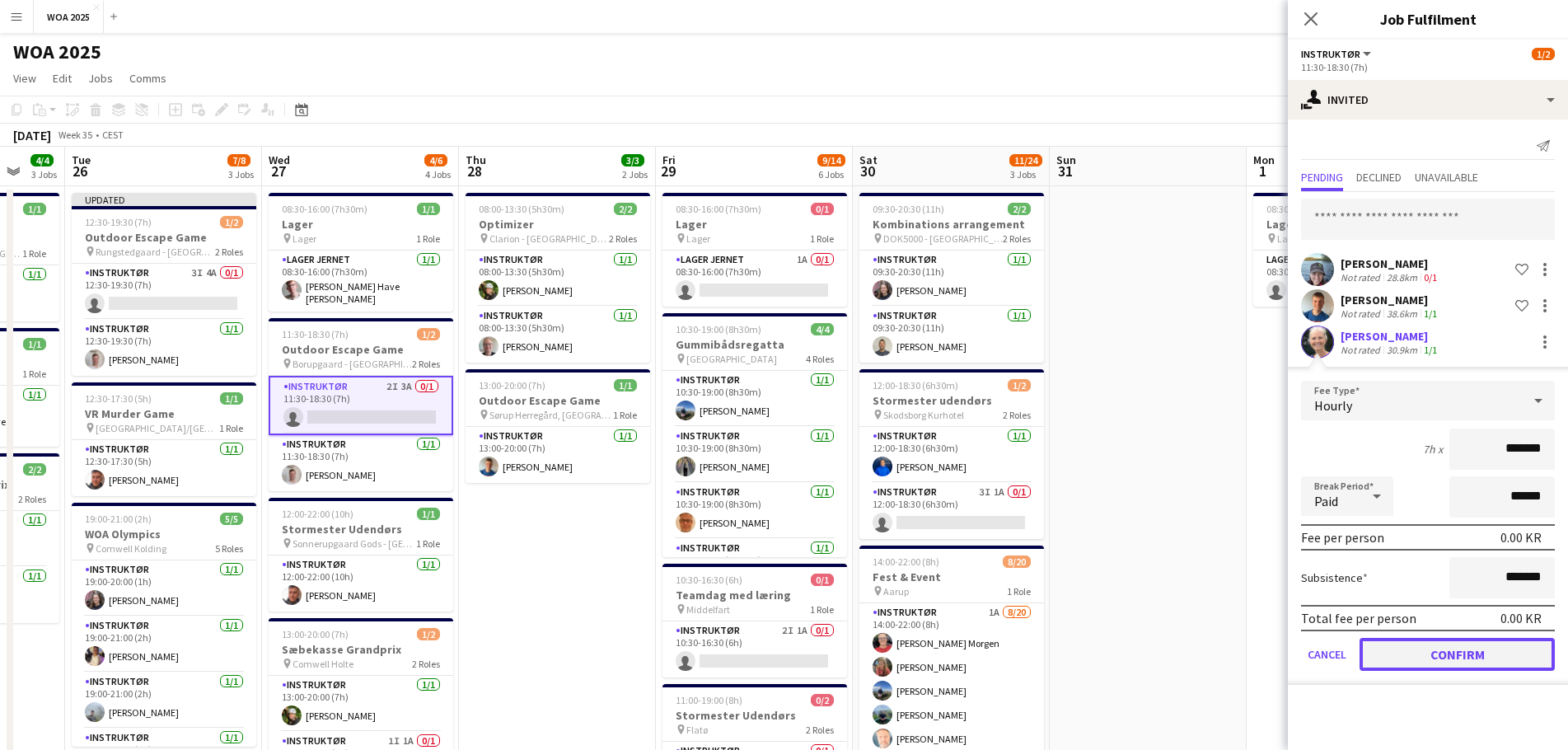
click at [1431, 657] on button "Confirm" at bounding box center [1457, 654] width 196 height 33
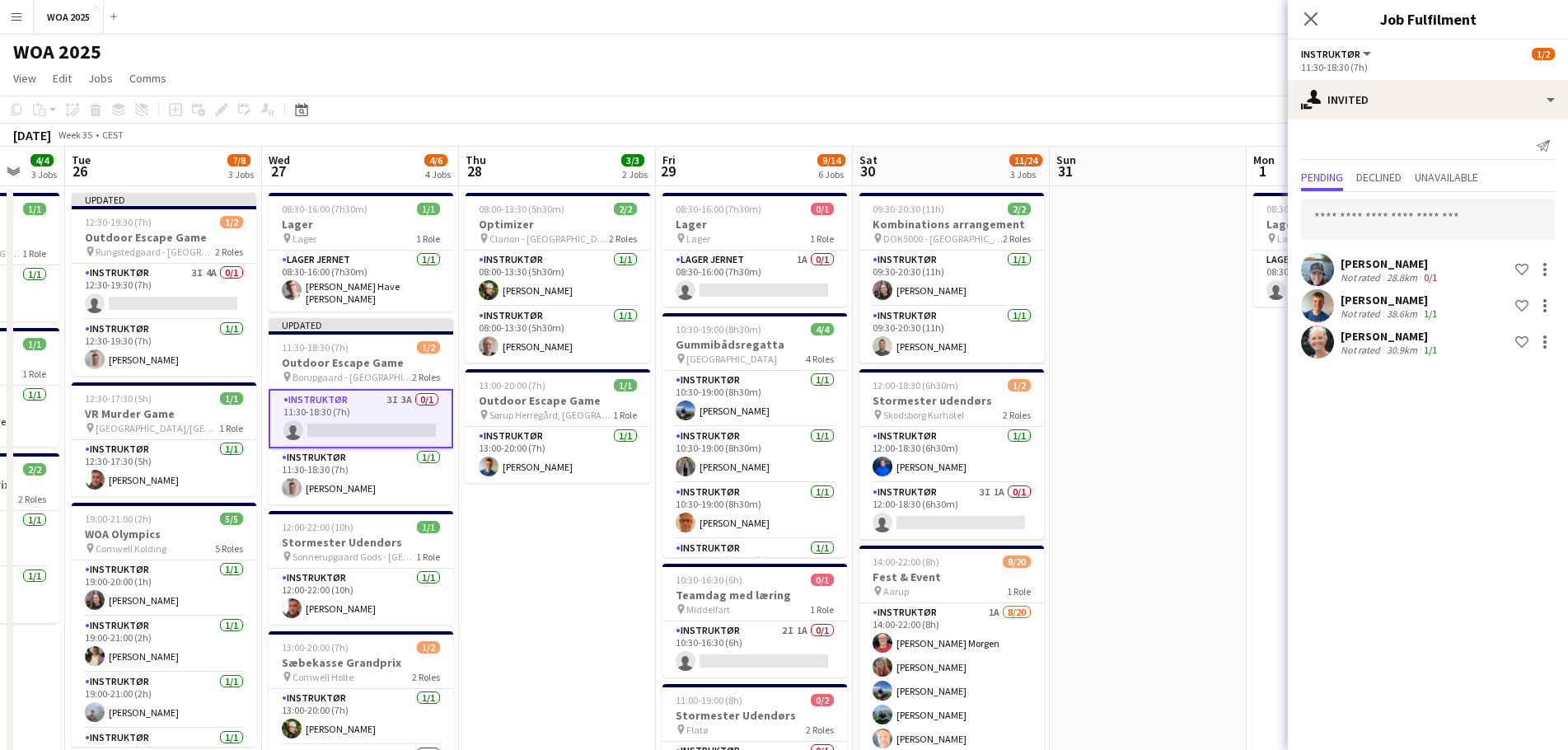
click at [1178, 389] on app-date-cell at bounding box center [1148, 723] width 196 height 1076
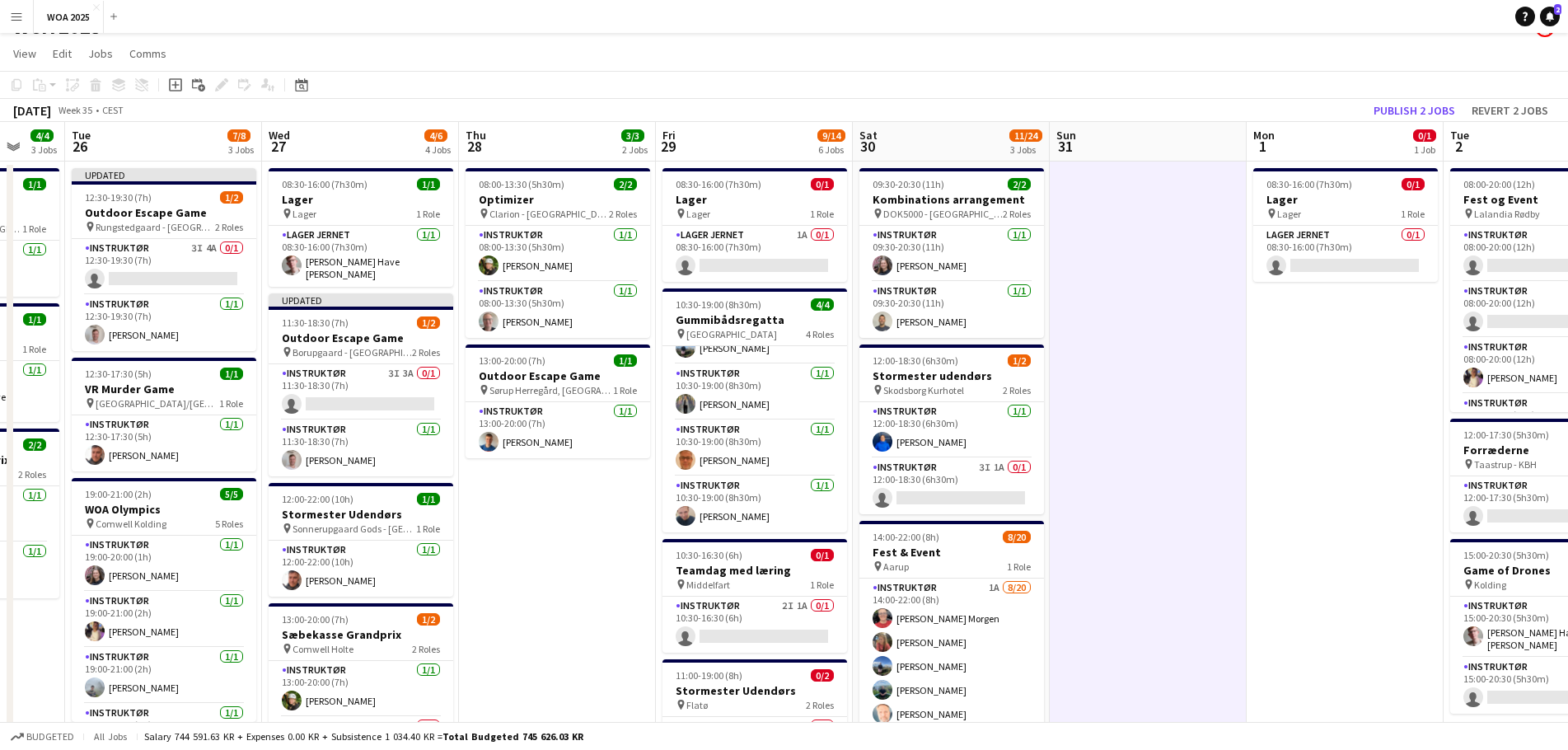
scroll to position [0, 0]
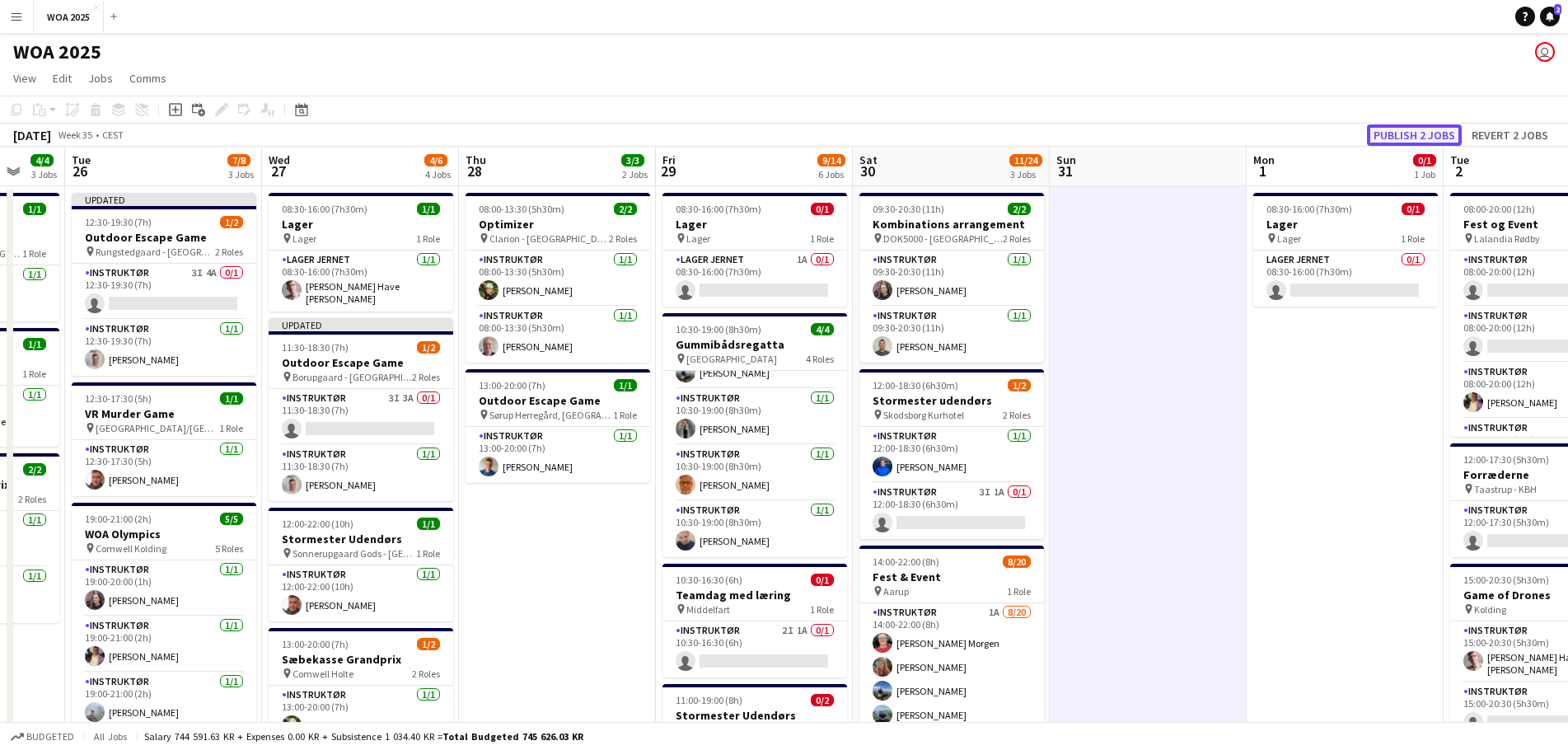
click at [1409, 136] on button "Publish 2 jobs" at bounding box center [1414, 135] width 95 height 22
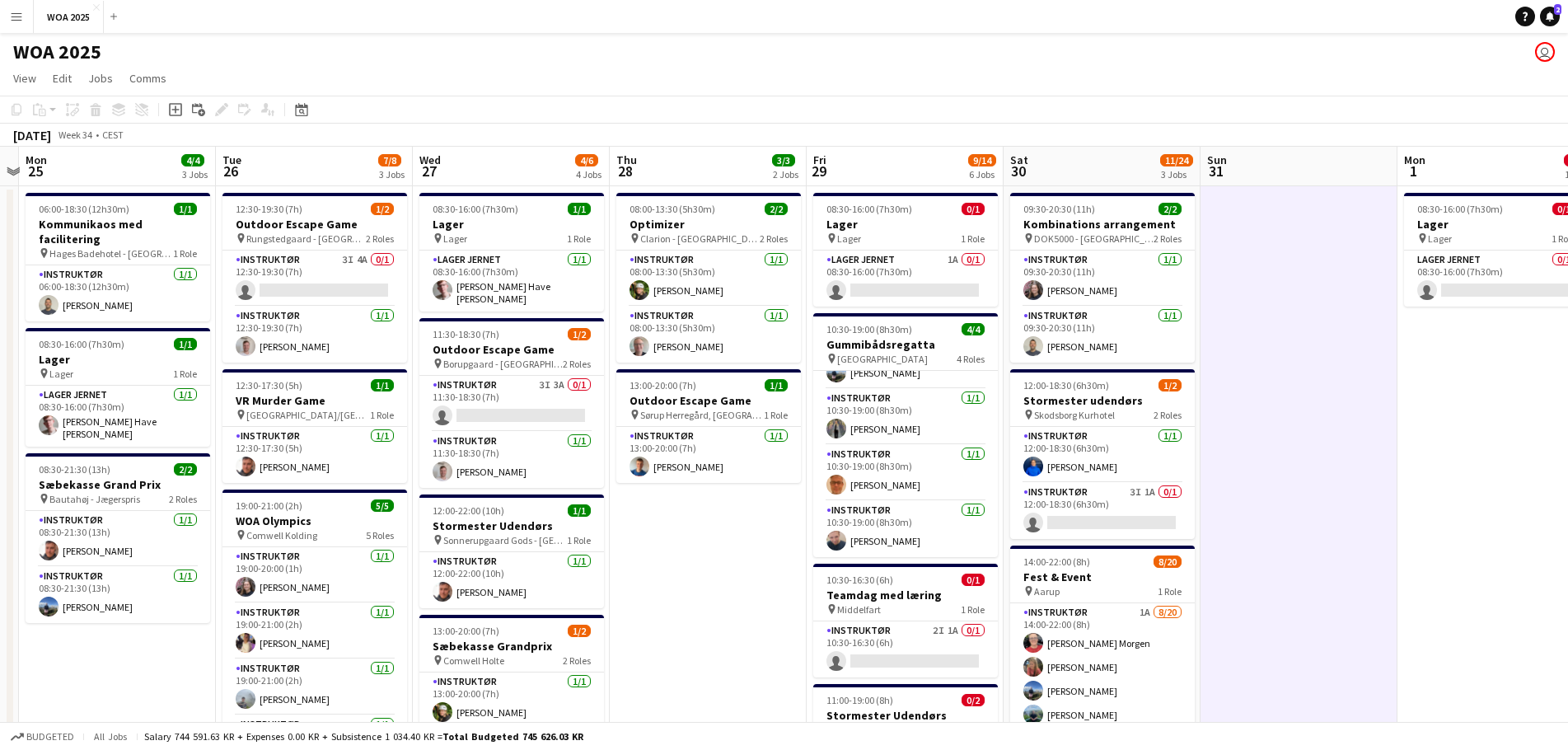
drag, startPoint x: 570, startPoint y: 546, endPoint x: 723, endPoint y: 547, distance: 153.0
click at [723, 547] on app-calendar-viewport "Sat 23 2/2 2 Jobs Sun 24 Mon 25 4/4 3 Jobs Tue 26 7/8 3 Jobs Wed 27 4/6 4 Jobs …" at bounding box center [784, 703] width 1568 height 1116
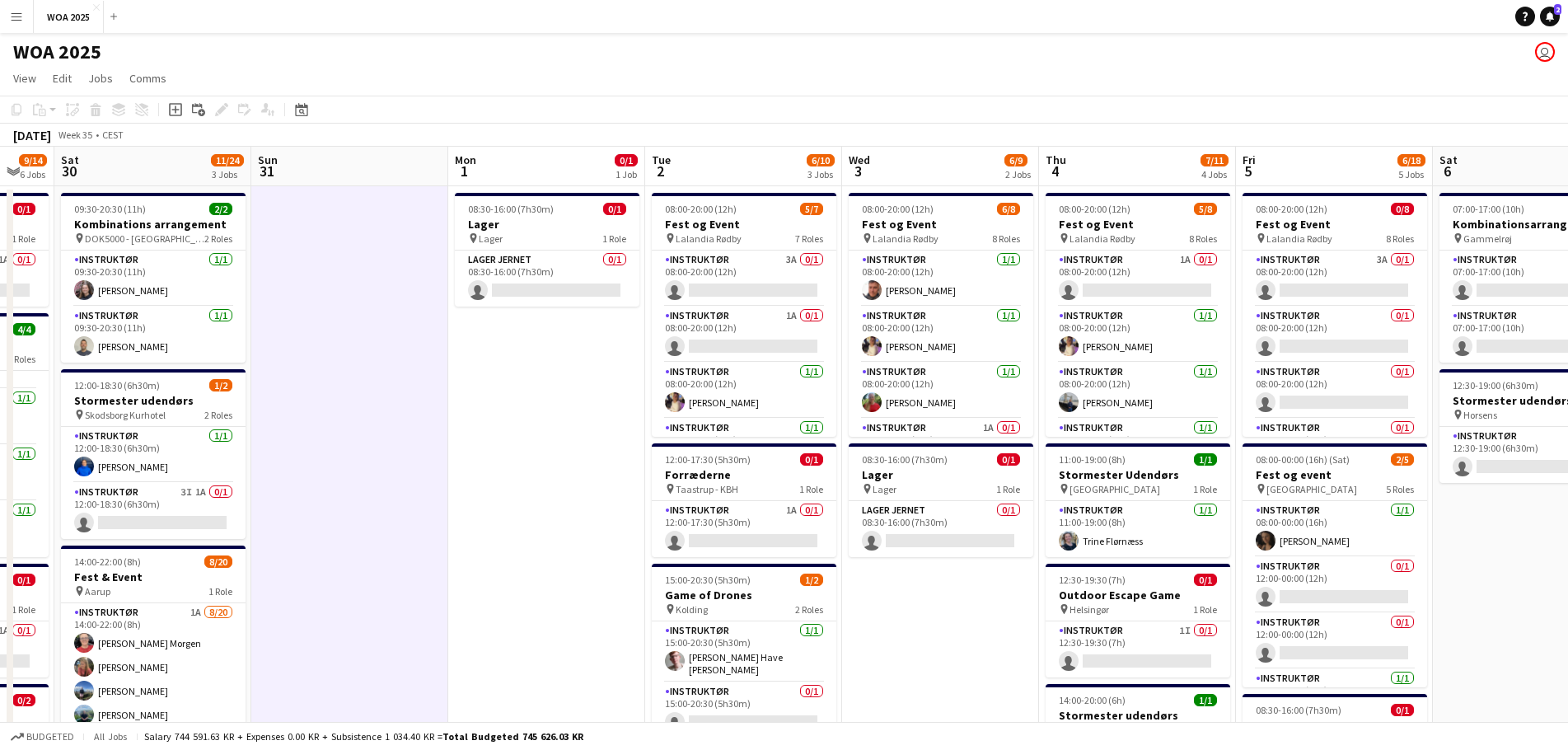
scroll to position [0, 577]
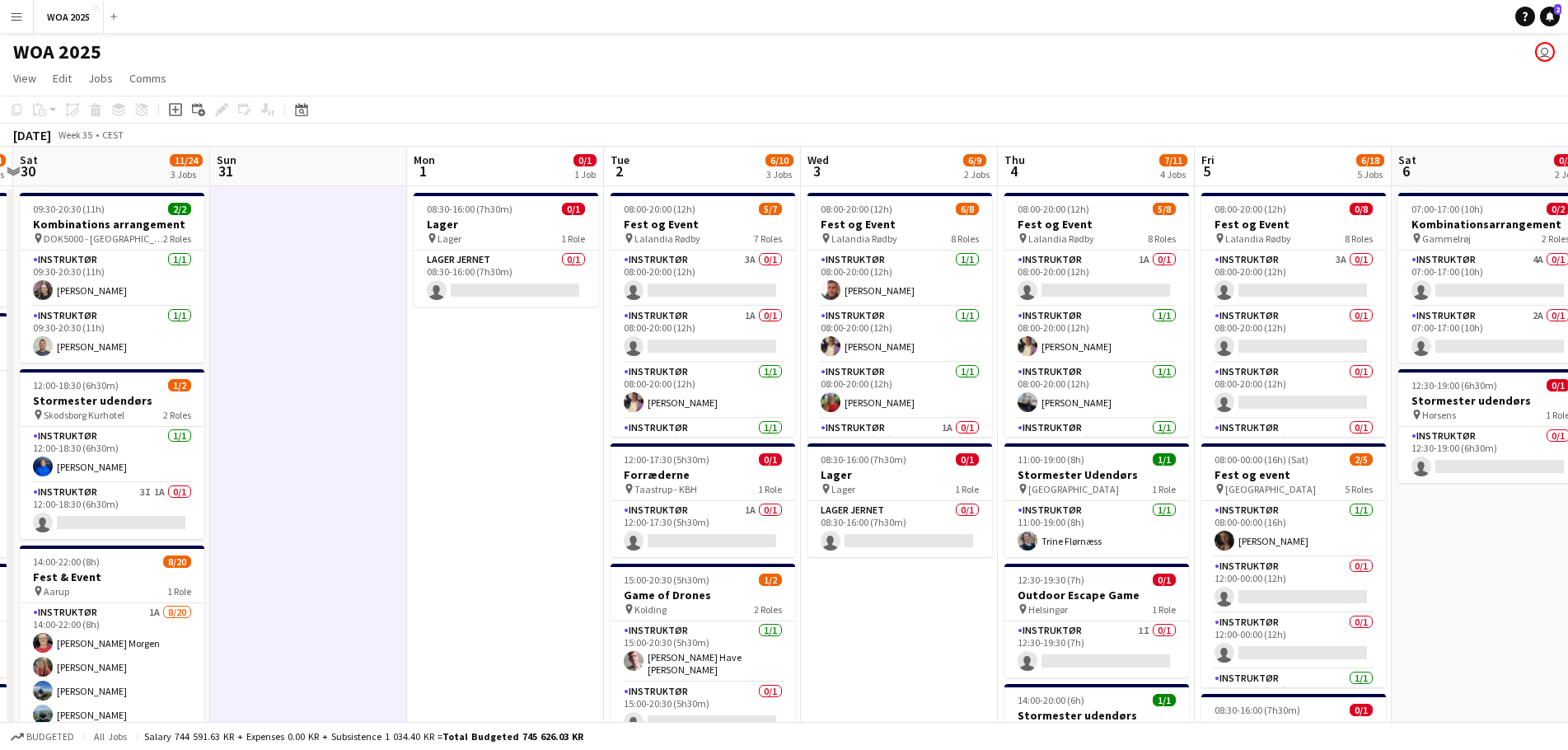
drag, startPoint x: 1304, startPoint y: 369, endPoint x: 463, endPoint y: 354, distance: 841.1
click at [463, 354] on app-calendar-viewport "Wed 27 4/6 4 Jobs Thu 28 3/3 2 Jobs Fri 29 9/14 6 Jobs Sat 30 11/24 3 Jobs Sun …" at bounding box center [784, 703] width 1568 height 1116
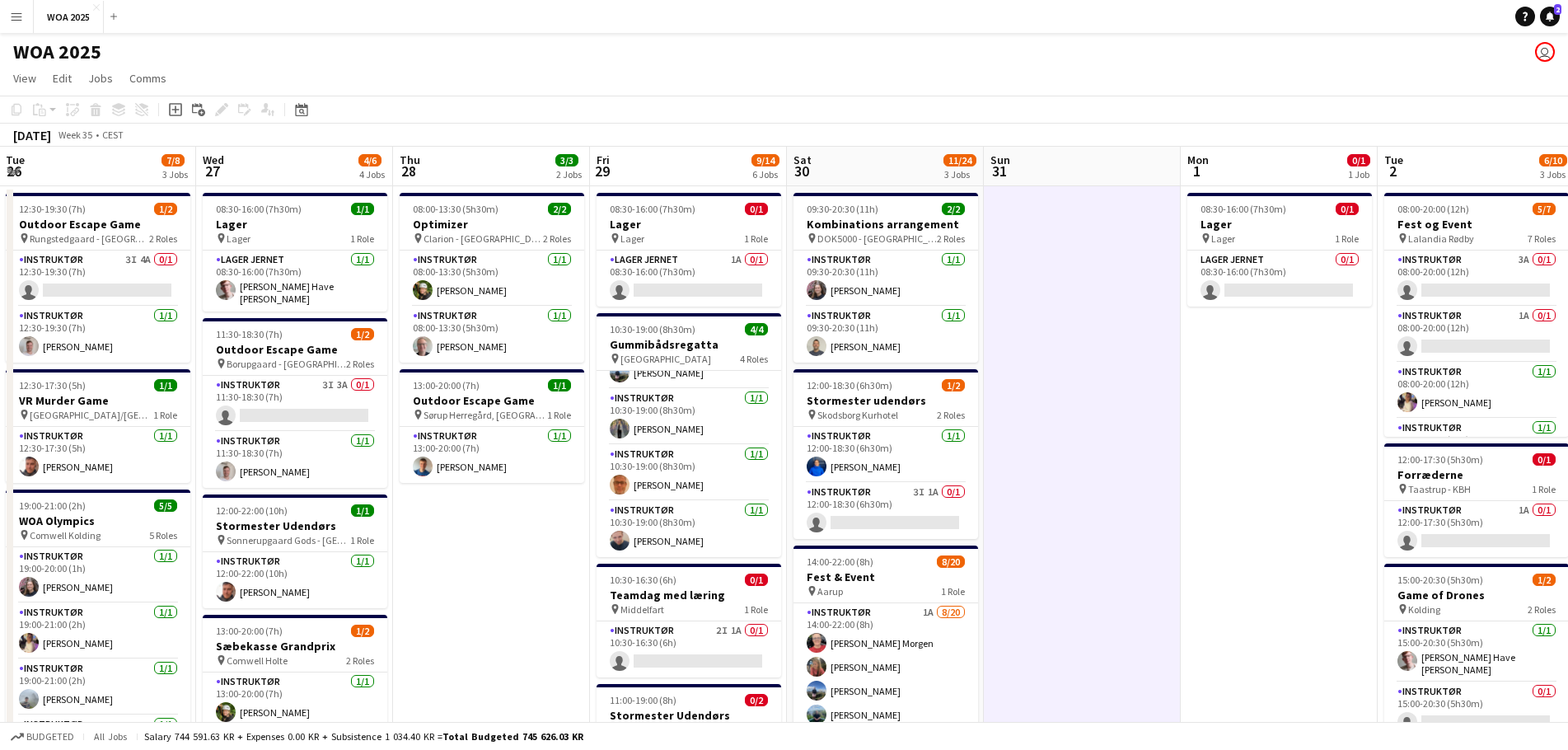
scroll to position [0, 475]
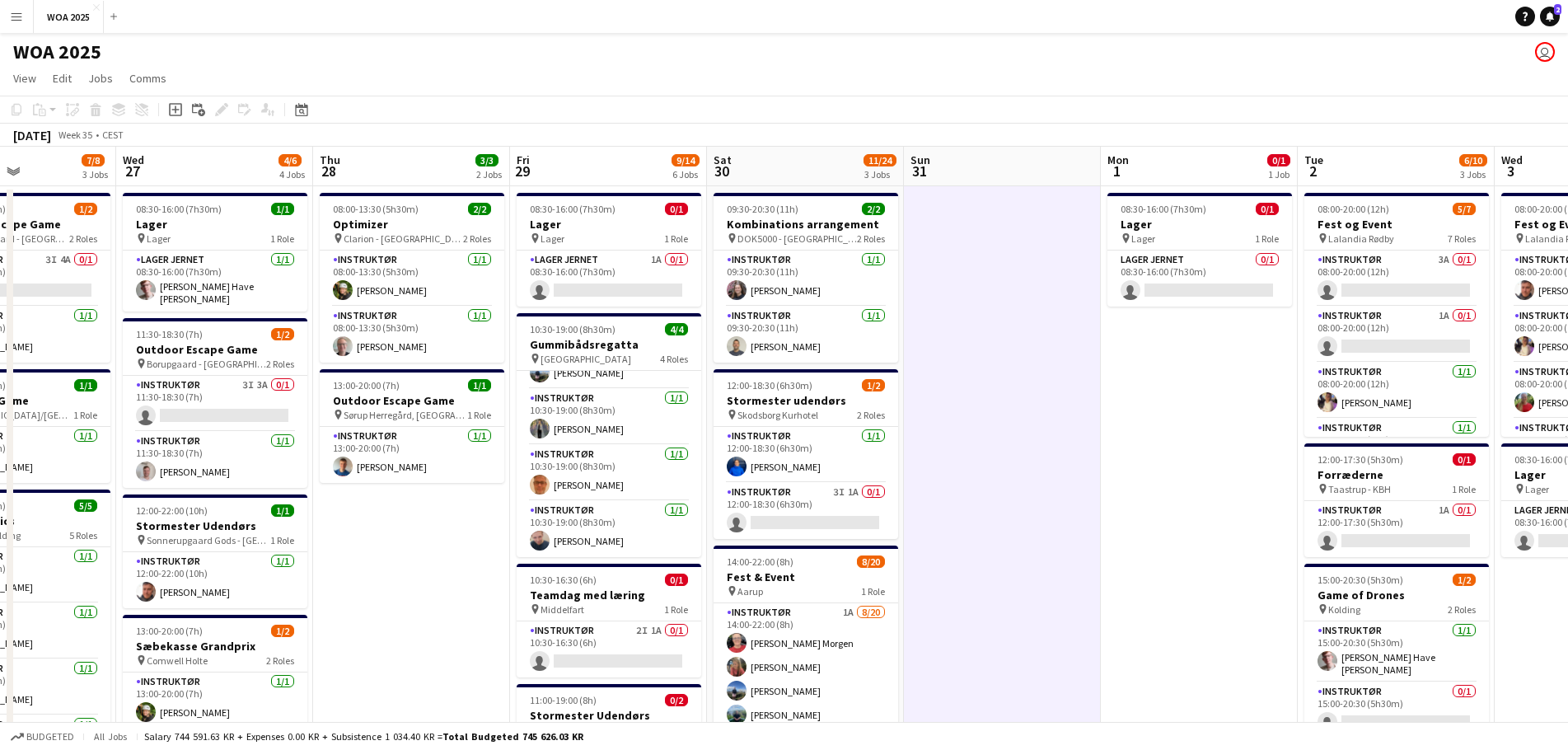
drag, startPoint x: 215, startPoint y: 426, endPoint x: 1107, endPoint y: 451, distance: 892.4
click at [1107, 451] on app-calendar-viewport "Sun 24 Mon 25 4/4 3 Jobs Tue 26 7/8 3 Jobs Wed 27 4/6 4 Jobs Thu 28 3/3 2 Jobs …" at bounding box center [784, 703] width 1568 height 1116
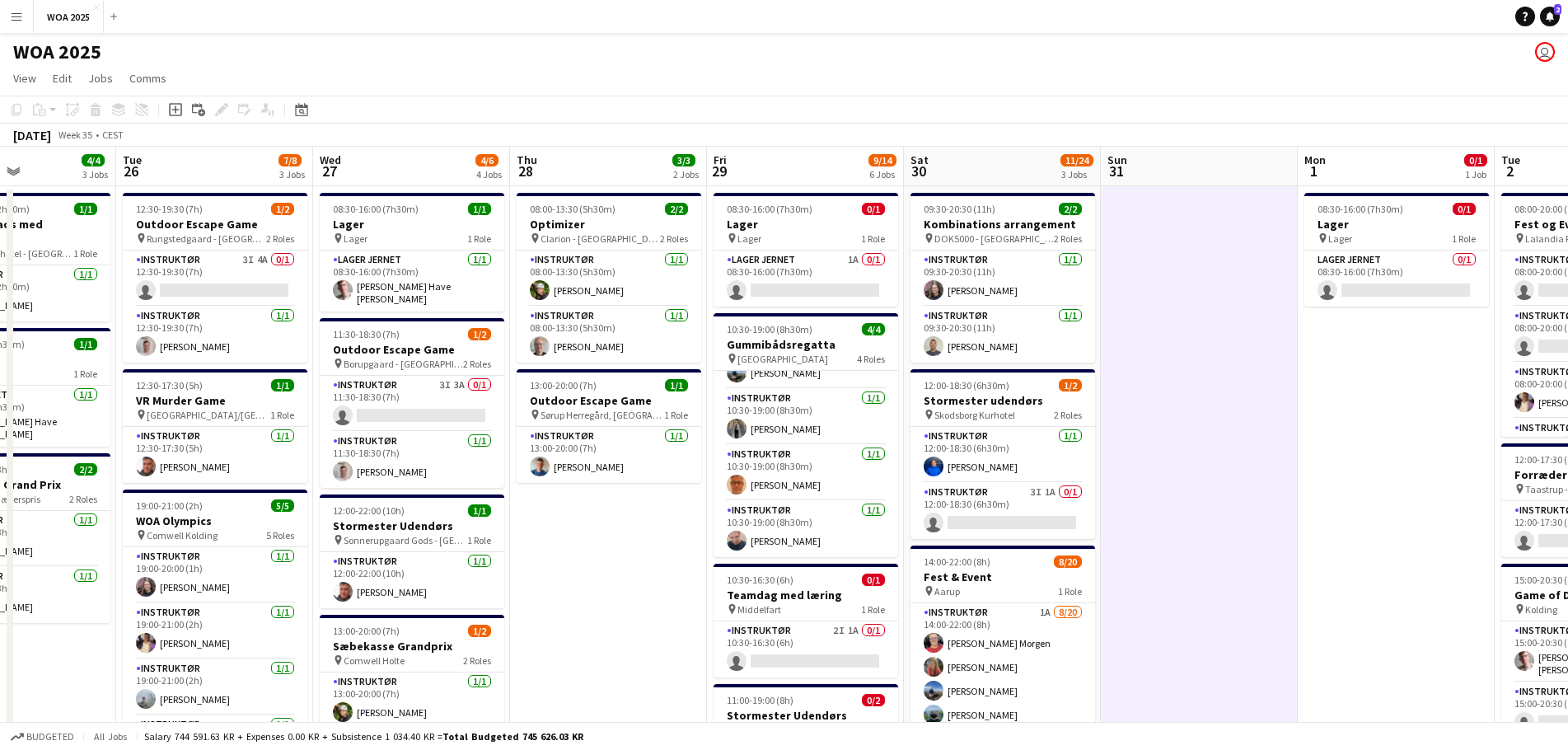
click at [623, 527] on app-date-cell "08:00-13:30 (5h30m) 2/2 Optimizer pin Clarion - [GEOGRAPHIC_DATA] 2 Roles Instr…" at bounding box center [607, 723] width 196 height 1076
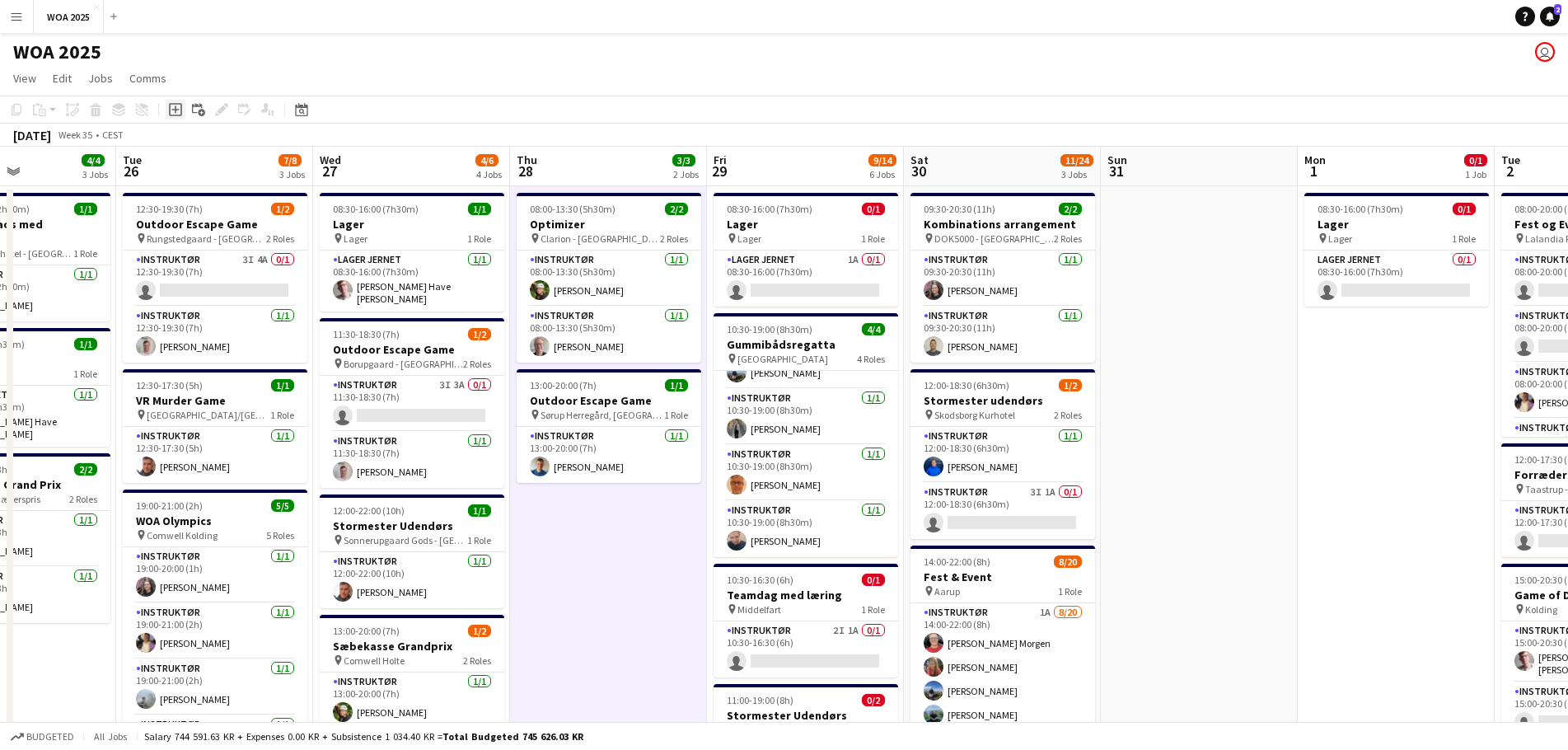
click at [180, 111] on icon "Add job" at bounding box center [176, 109] width 13 height 13
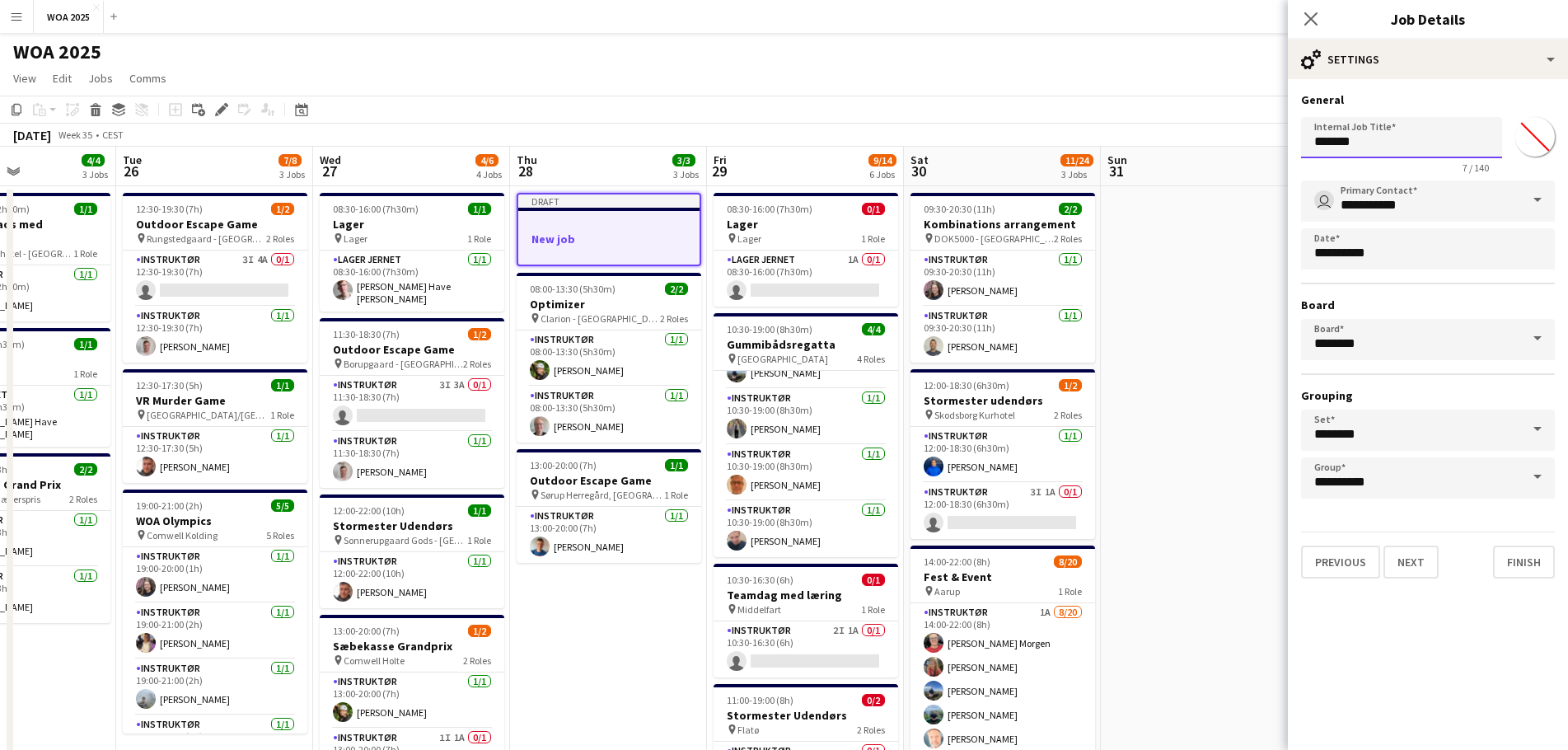
drag, startPoint x: 1383, startPoint y: 148, endPoint x: 1290, endPoint y: 148, distance: 93.0
click at [1290, 148] on form "**********" at bounding box center [1427, 335] width 280 height 486
type input "**********"
click at [1398, 556] on button "Next" at bounding box center [1410, 562] width 55 height 33
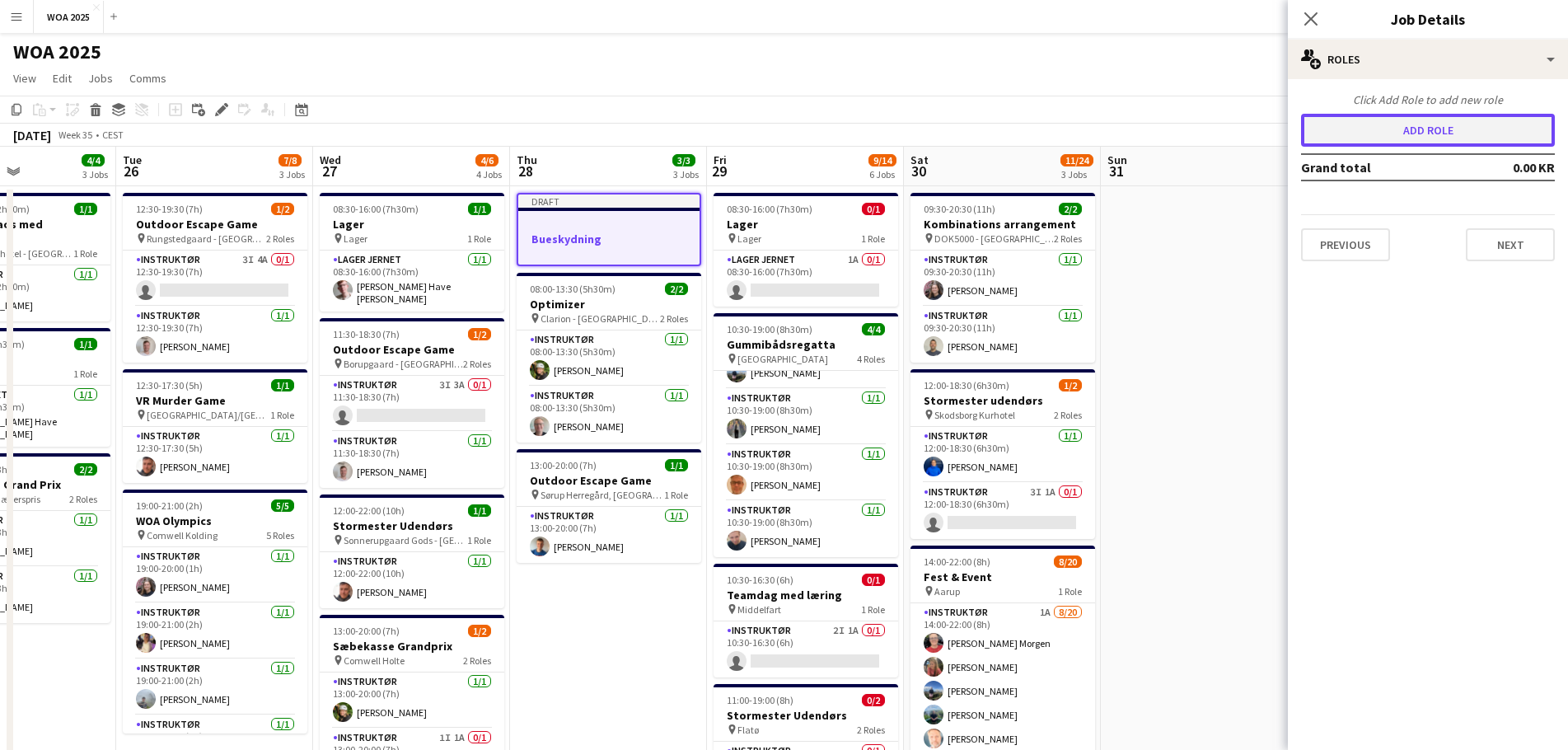
click at [1429, 144] on button "Add role" at bounding box center [1427, 130] width 253 height 33
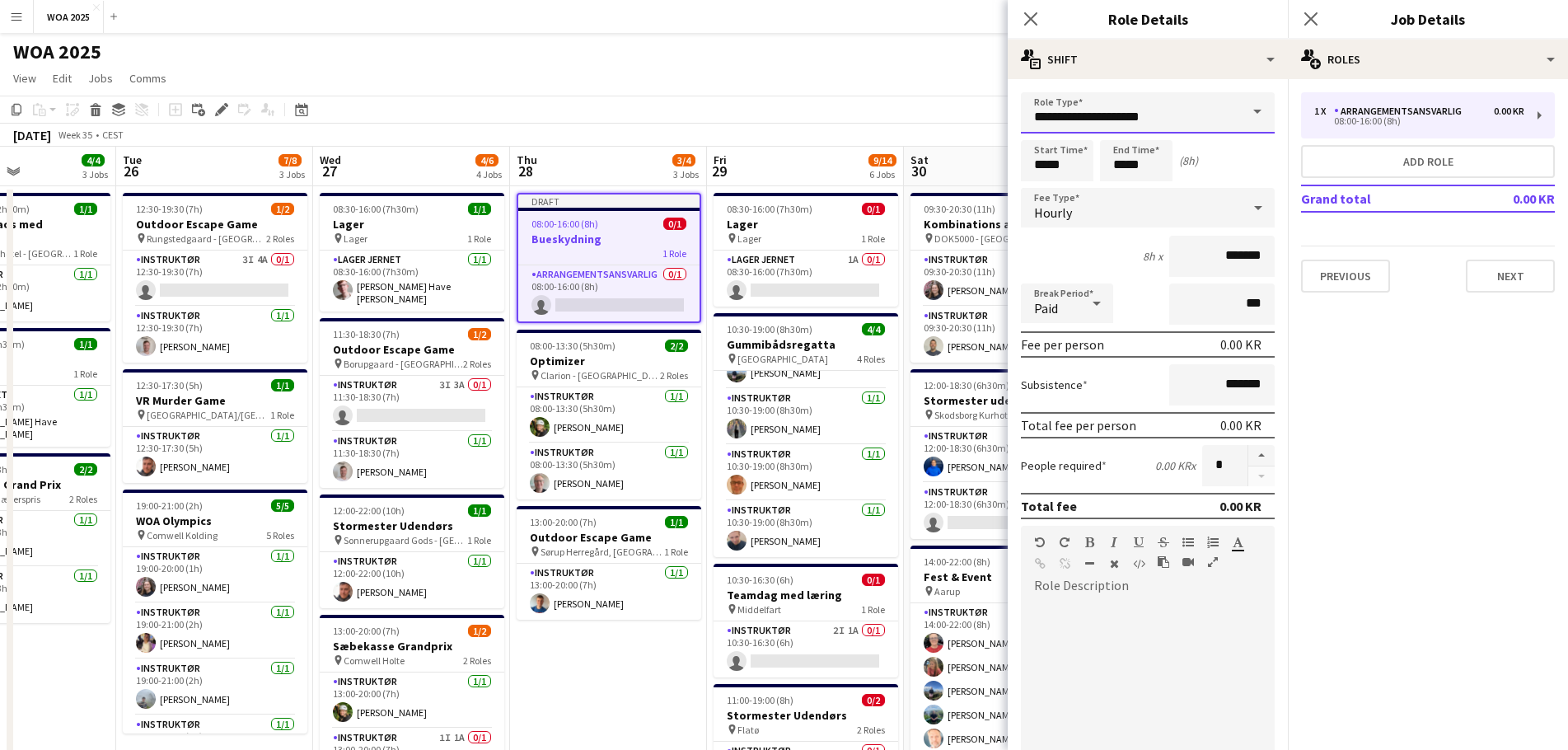
click at [1163, 122] on input "**********" at bounding box center [1147, 112] width 253 height 41
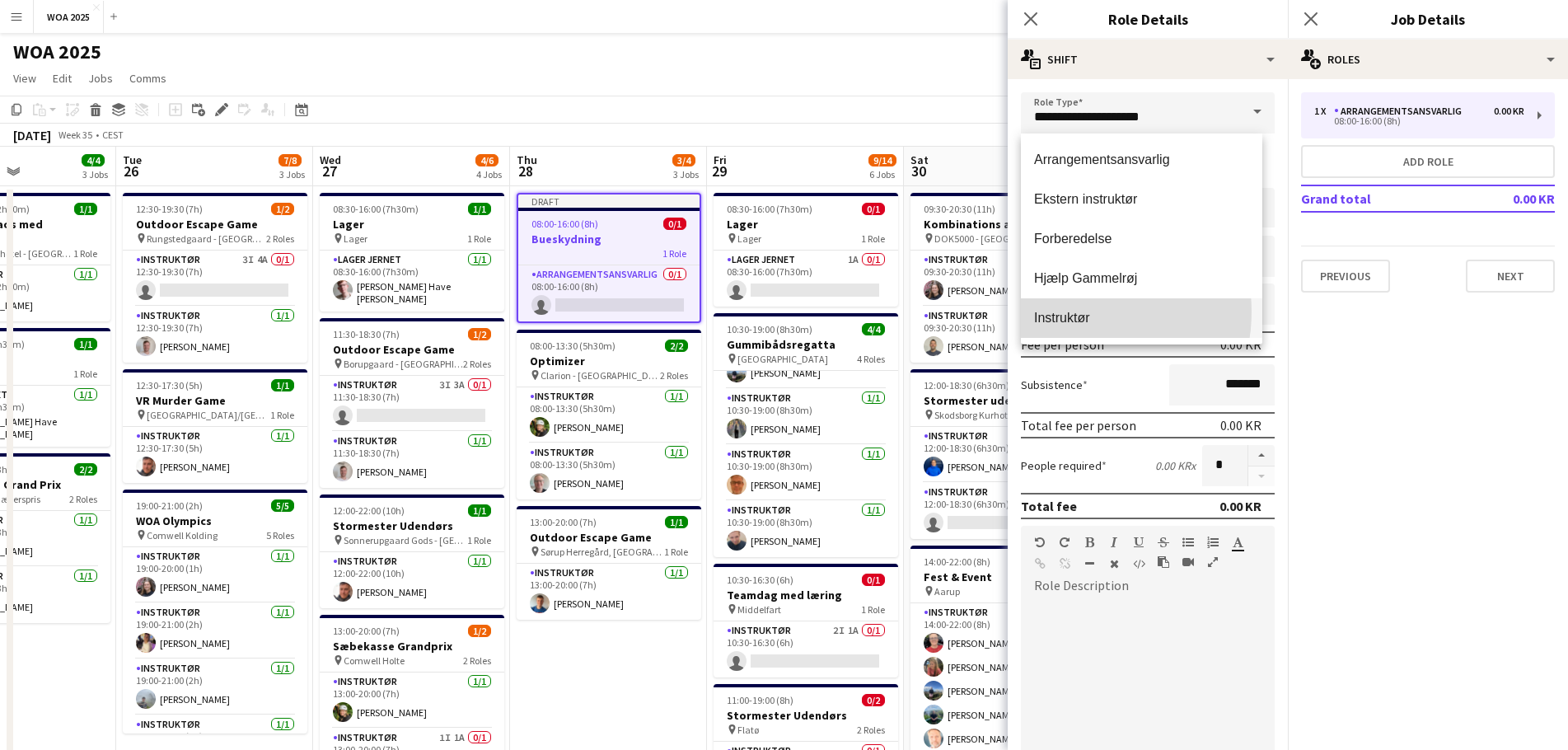
click at [1069, 311] on span "Instruktør" at bounding box center [1141, 317] width 215 height 15
type input "**********"
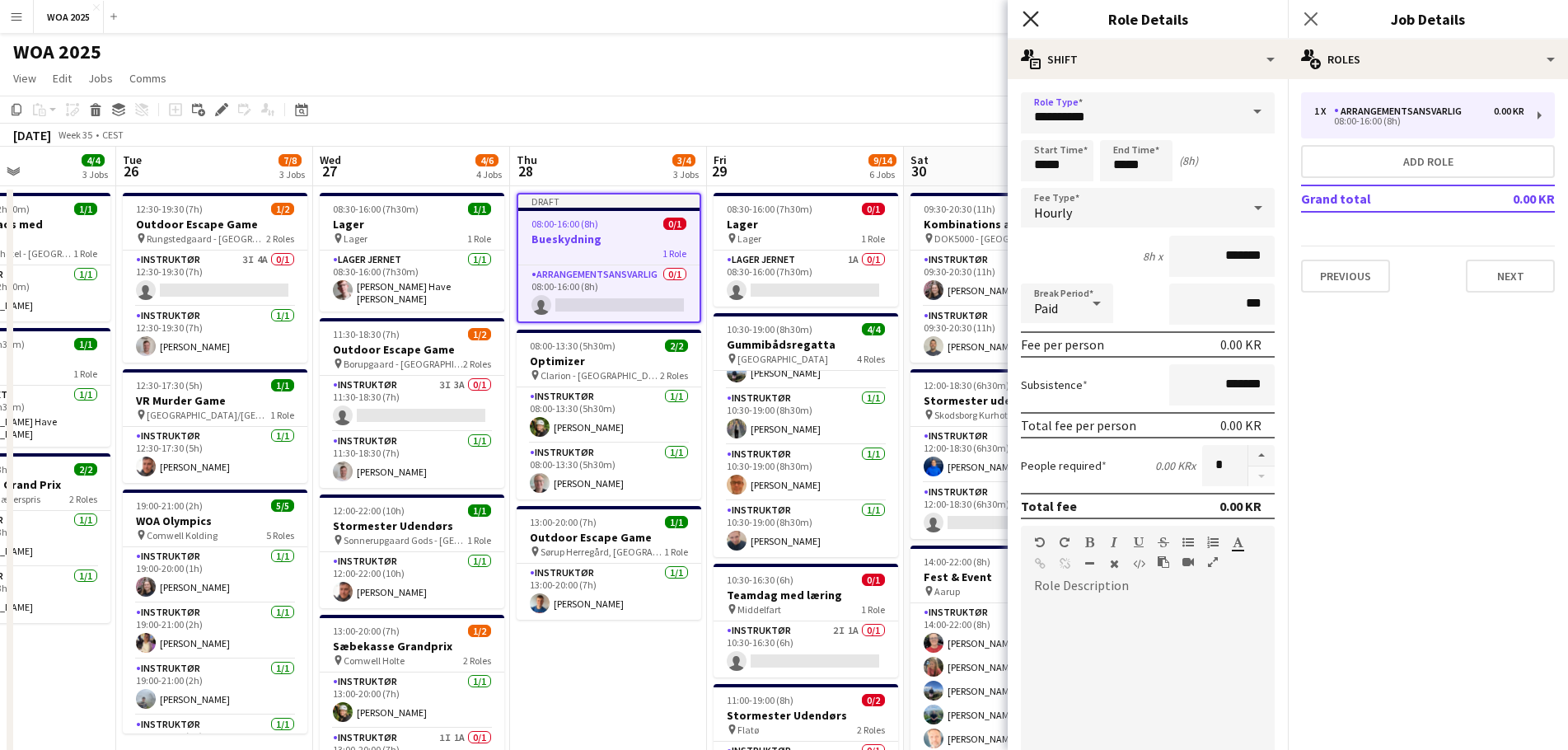
click at [1036, 16] on icon "Close pop-in" at bounding box center [1030, 18] width 15 height 15
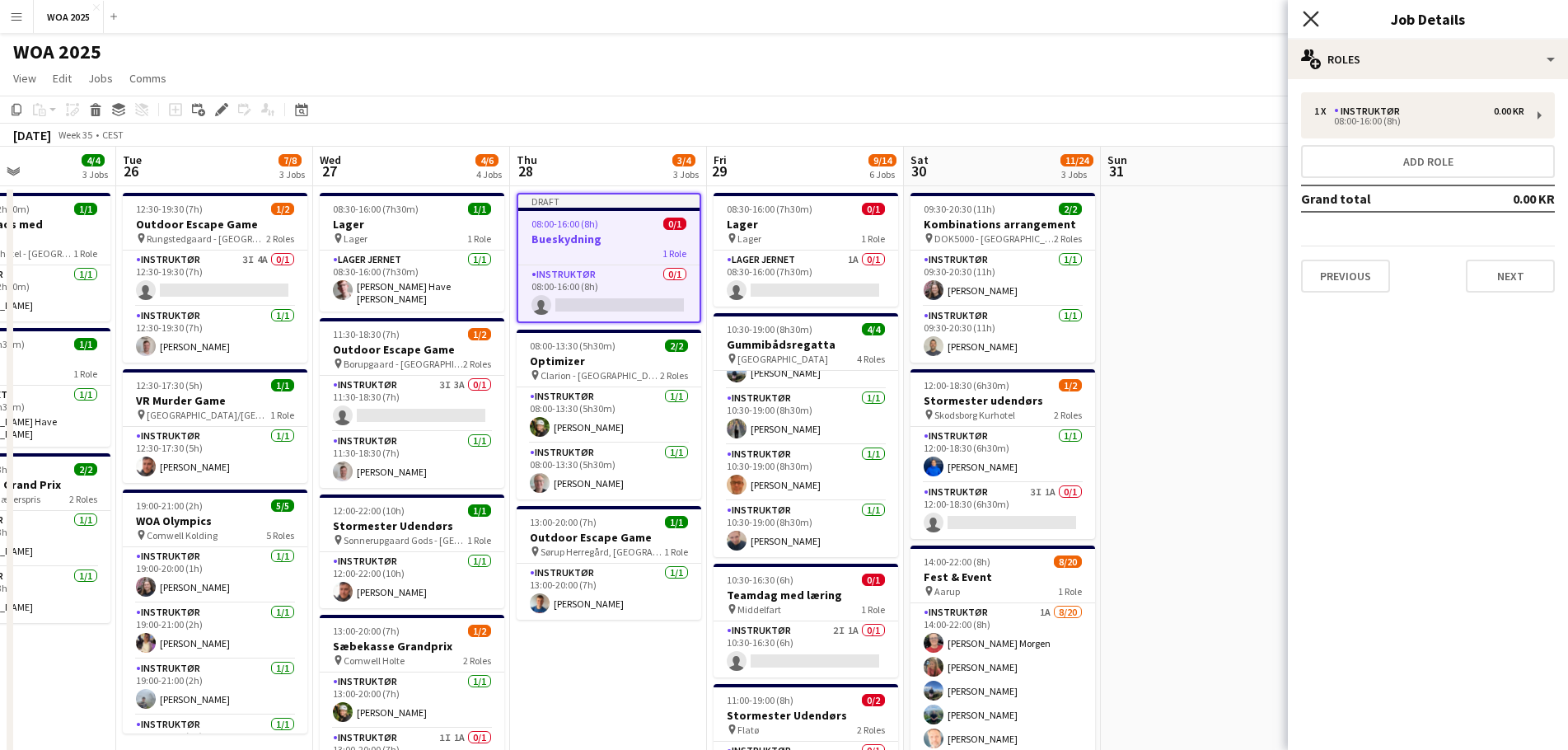
click at [1308, 22] on icon at bounding box center [1310, 18] width 15 height 15
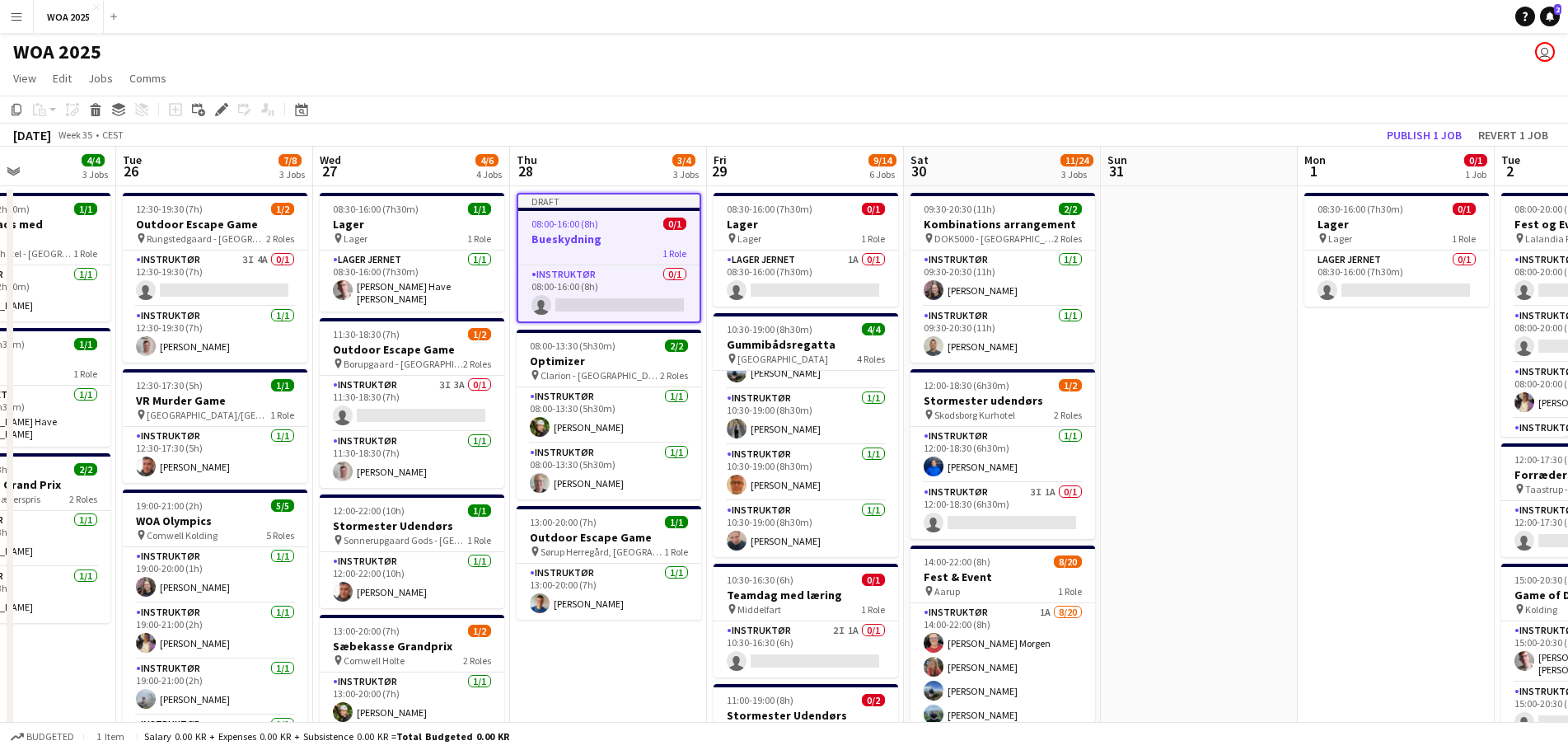
click at [630, 239] on h3 "Bueskydning" at bounding box center [608, 239] width 181 height 15
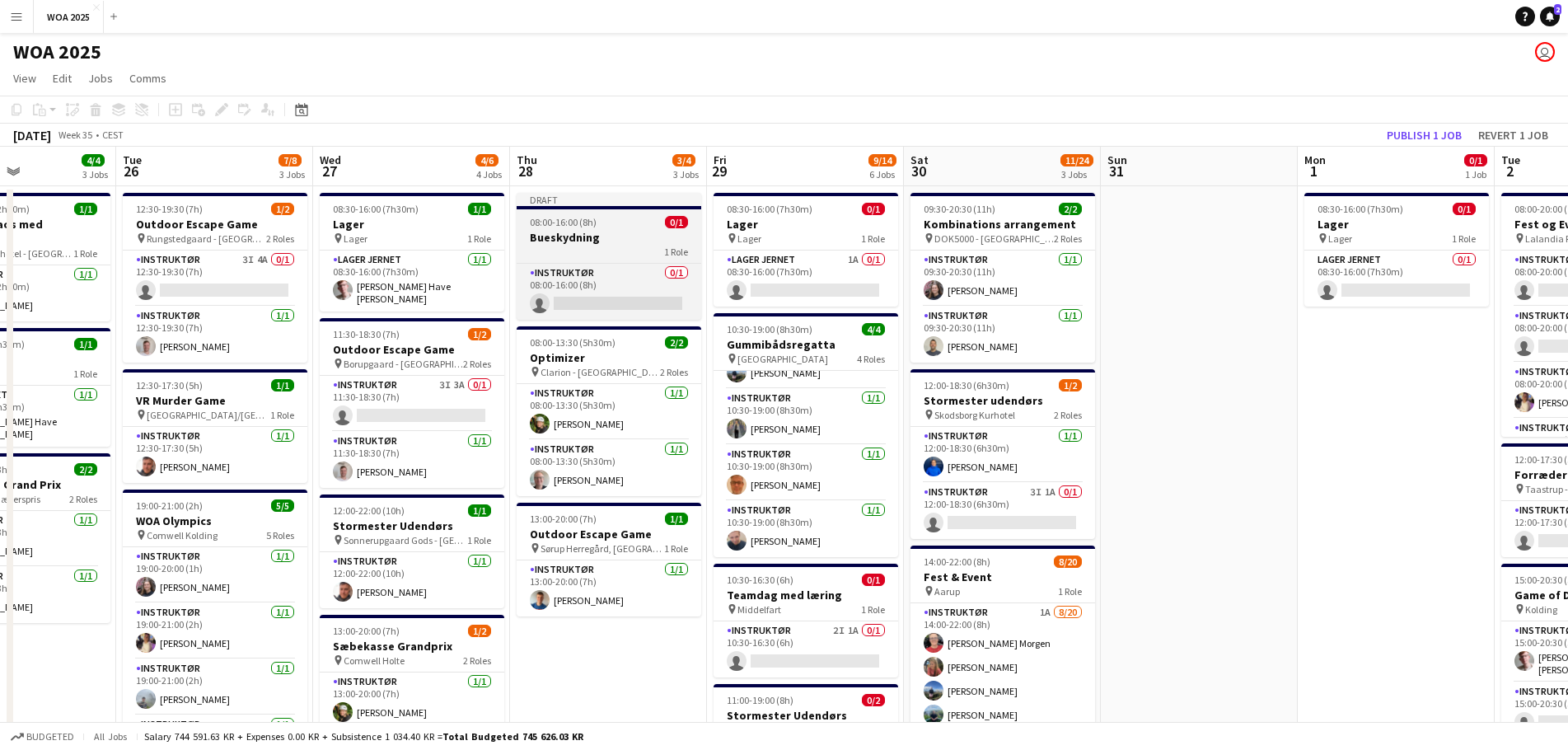
click at [626, 240] on h3 "Bueskydning" at bounding box center [608, 237] width 184 height 15
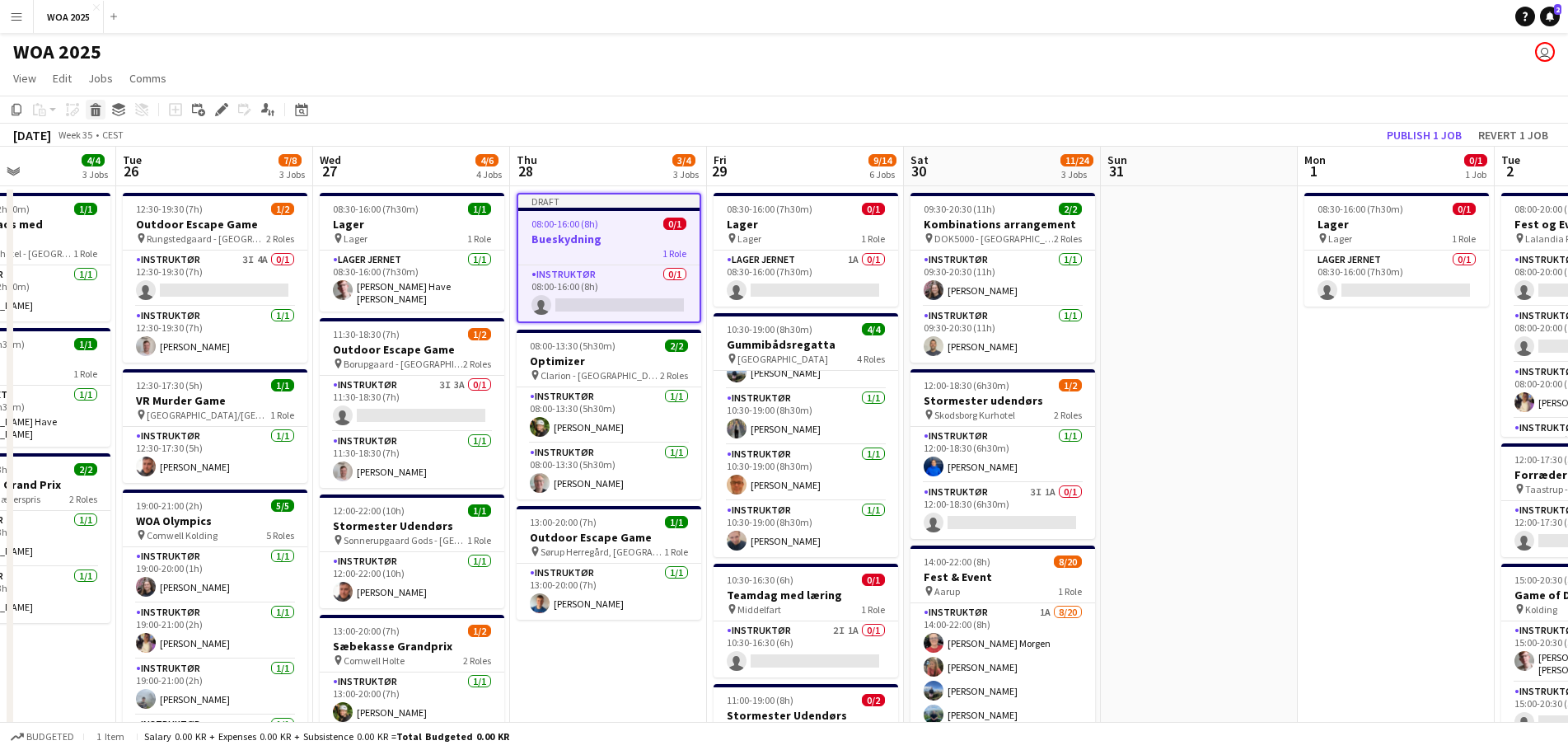
click at [95, 110] on icon at bounding box center [96, 112] width 9 height 9
